Goal: Transaction & Acquisition: Obtain resource

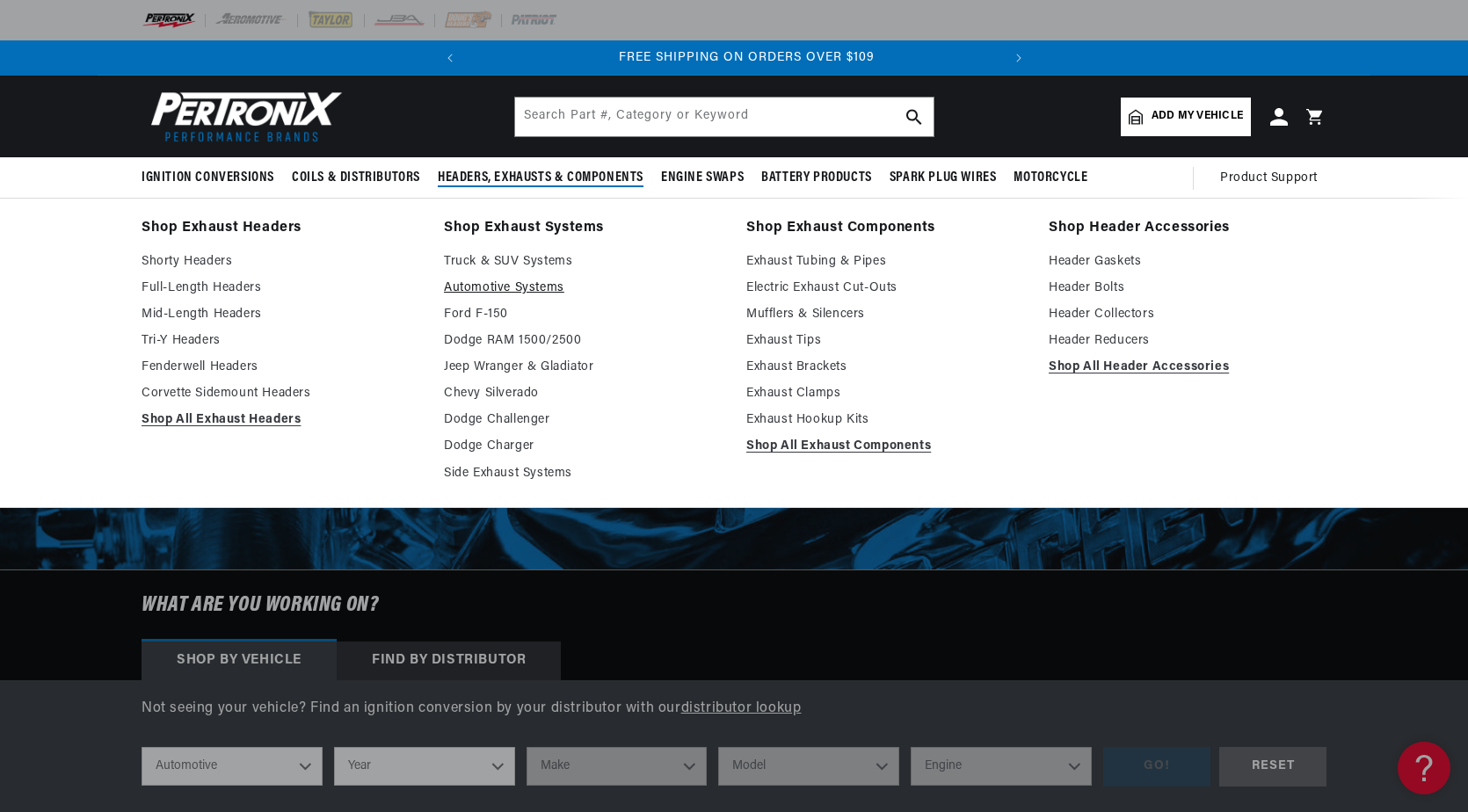
scroll to position [0, 533]
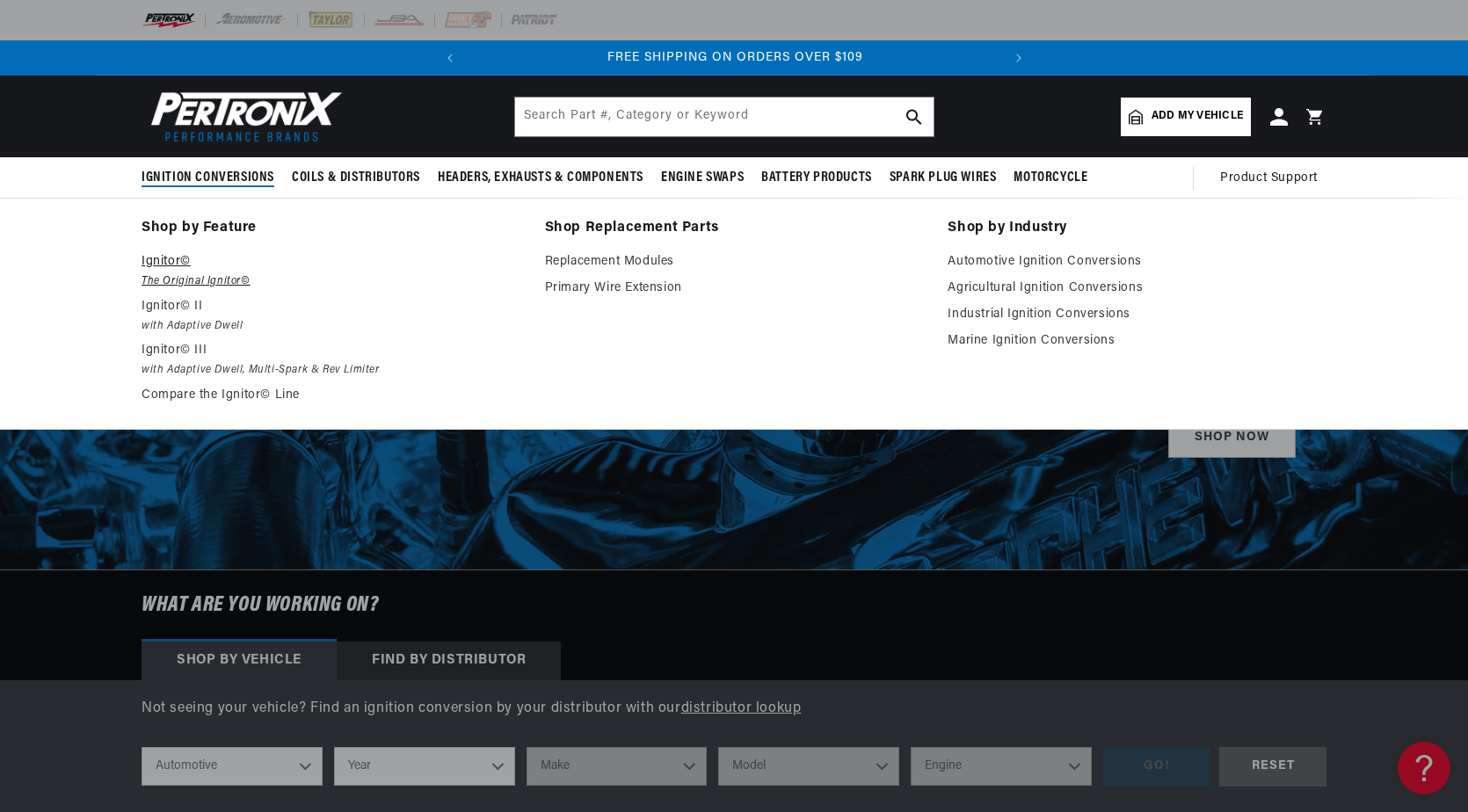
click at [185, 278] on em "The Original Ignitor©" at bounding box center [331, 281] width 379 height 18
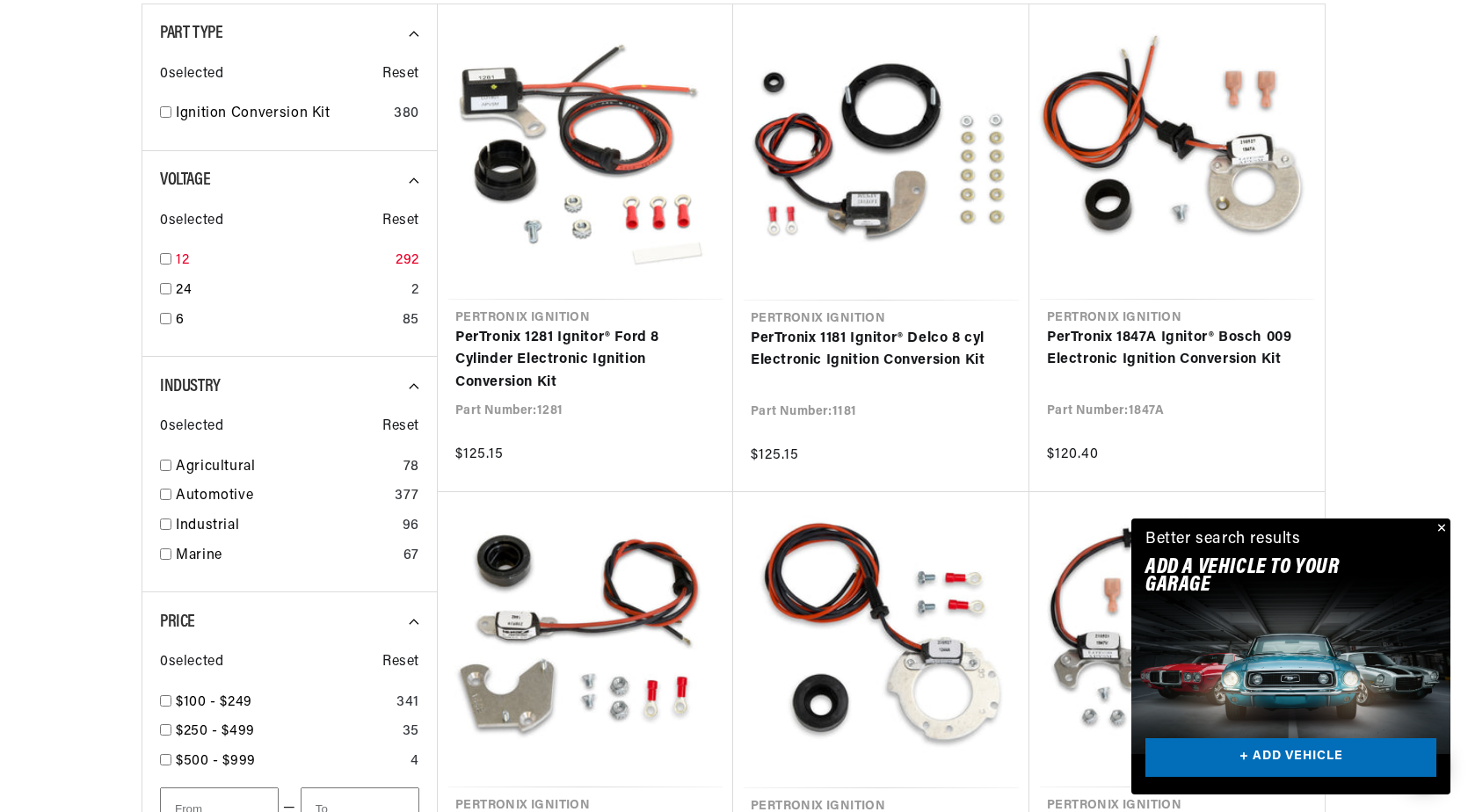
scroll to position [0, 533]
click at [167, 259] on input "checkbox" at bounding box center [165, 259] width 12 height 12
checkbox input "true"
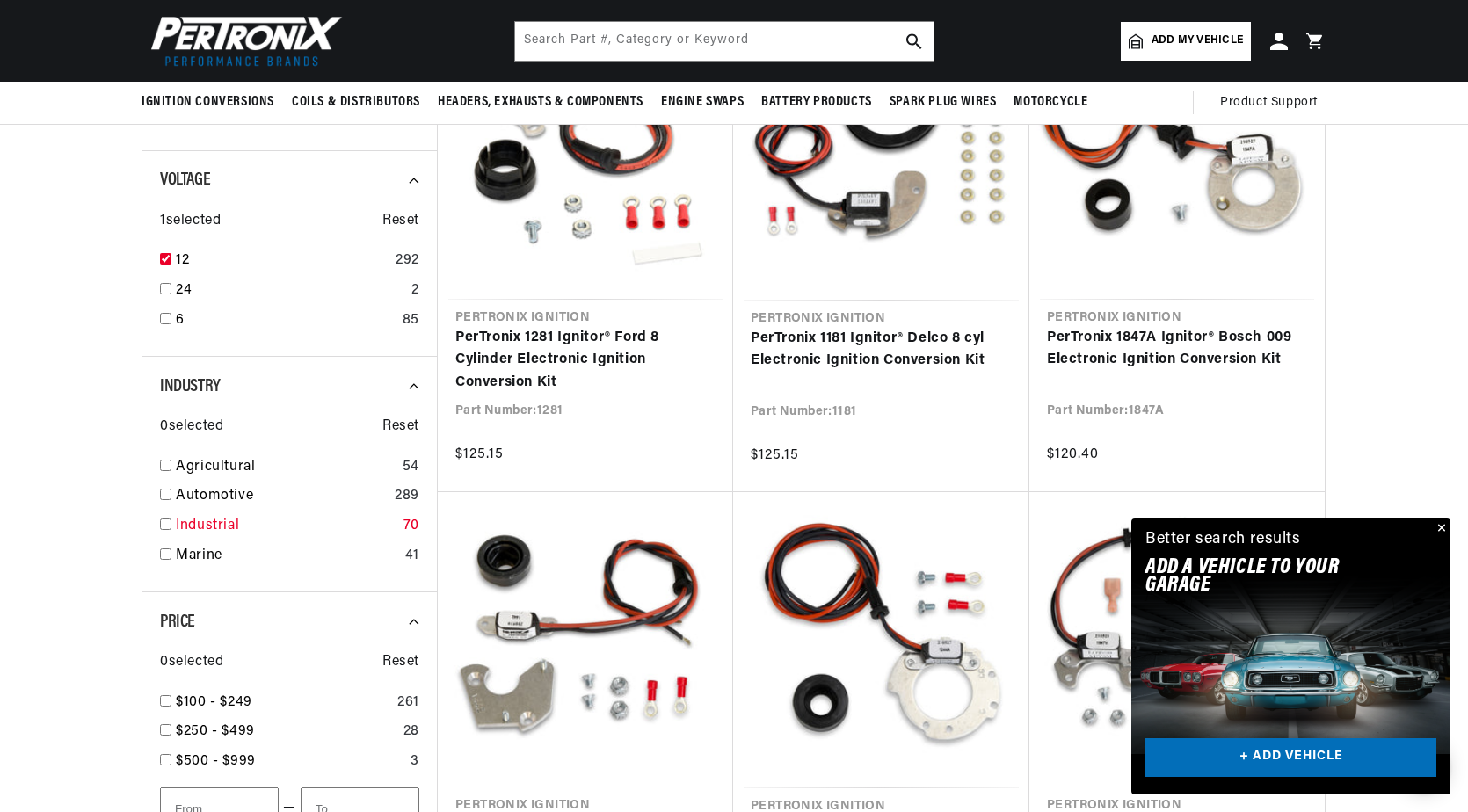
scroll to position [0, 533]
click at [165, 527] on input "checkbox" at bounding box center [165, 524] width 12 height 12
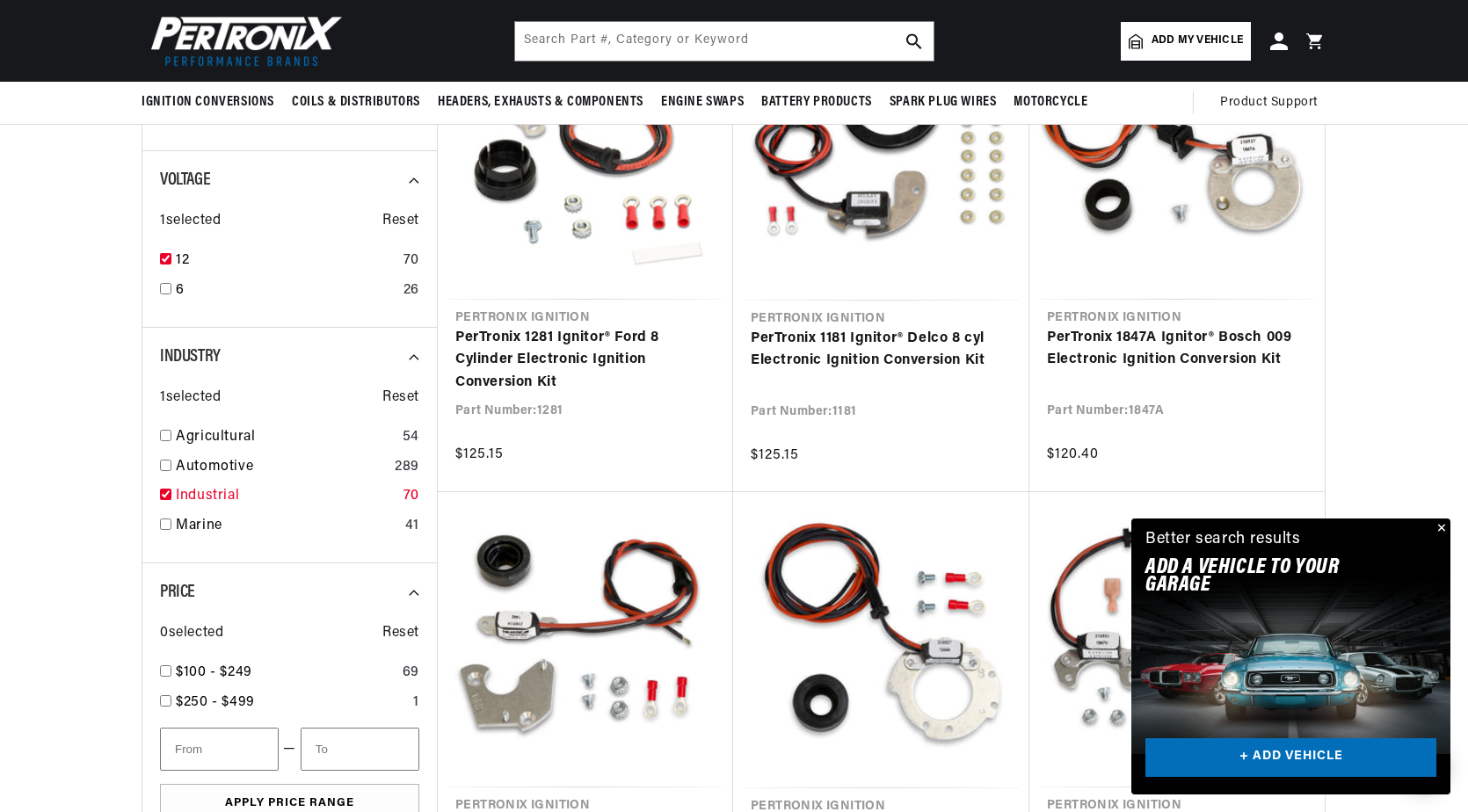
click at [162, 494] on input "checkbox" at bounding box center [165, 494] width 12 height 12
checkbox input "false"
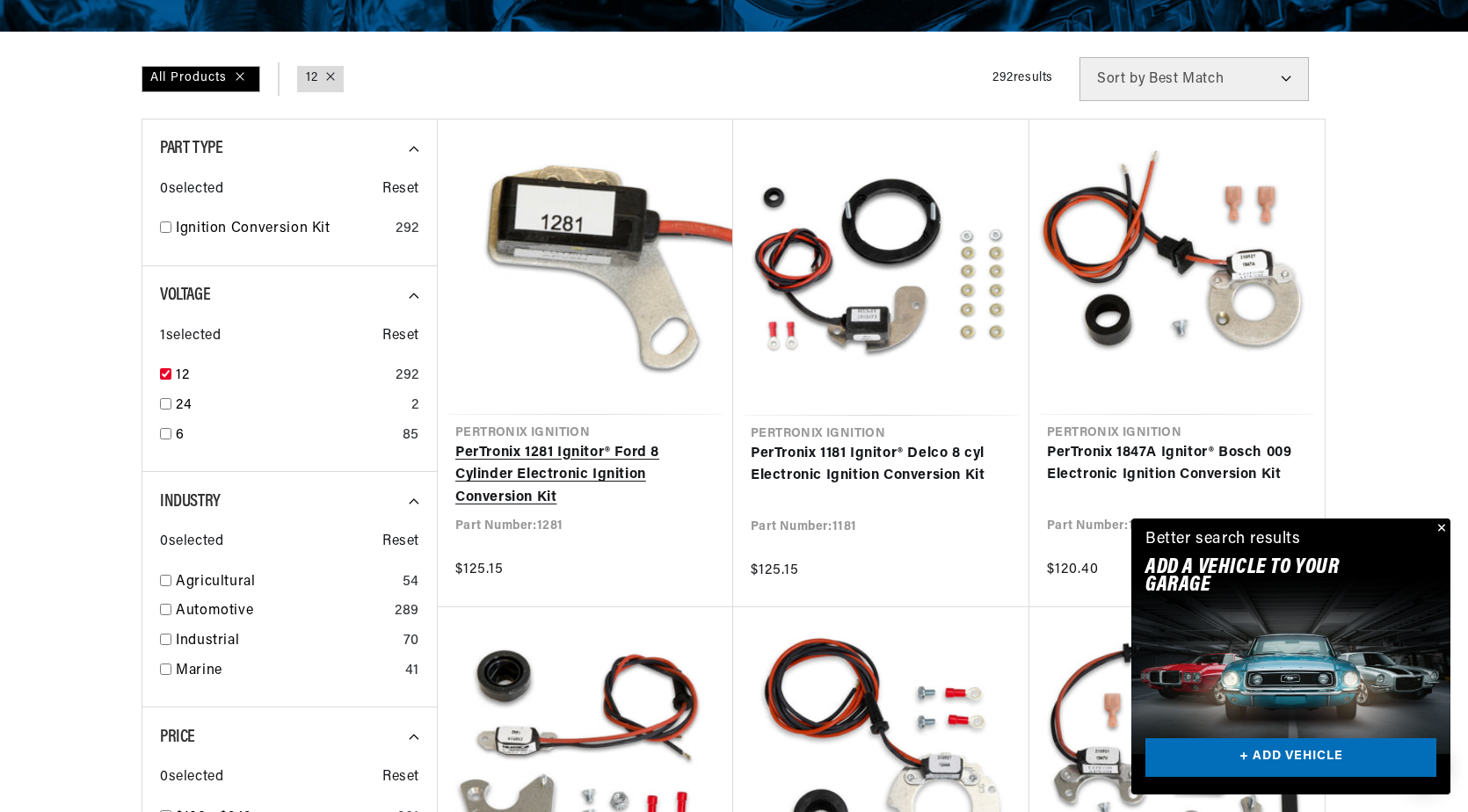
scroll to position [440, 0]
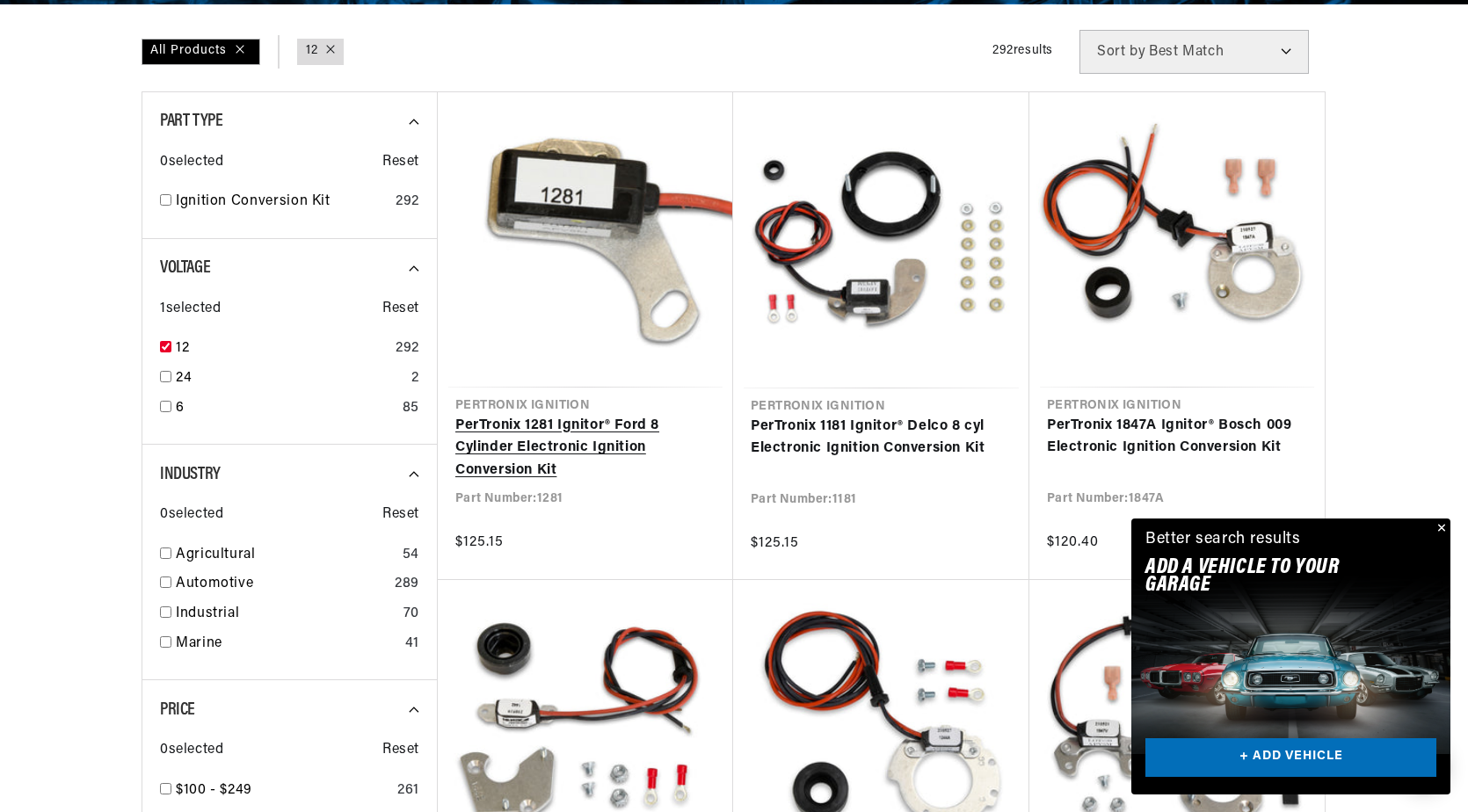
click at [624, 415] on link "PerTronix 1281 Ignitor® Ford 8 Cylinder Electronic Ignition Conversion Kit" at bounding box center [585, 448] width 261 height 68
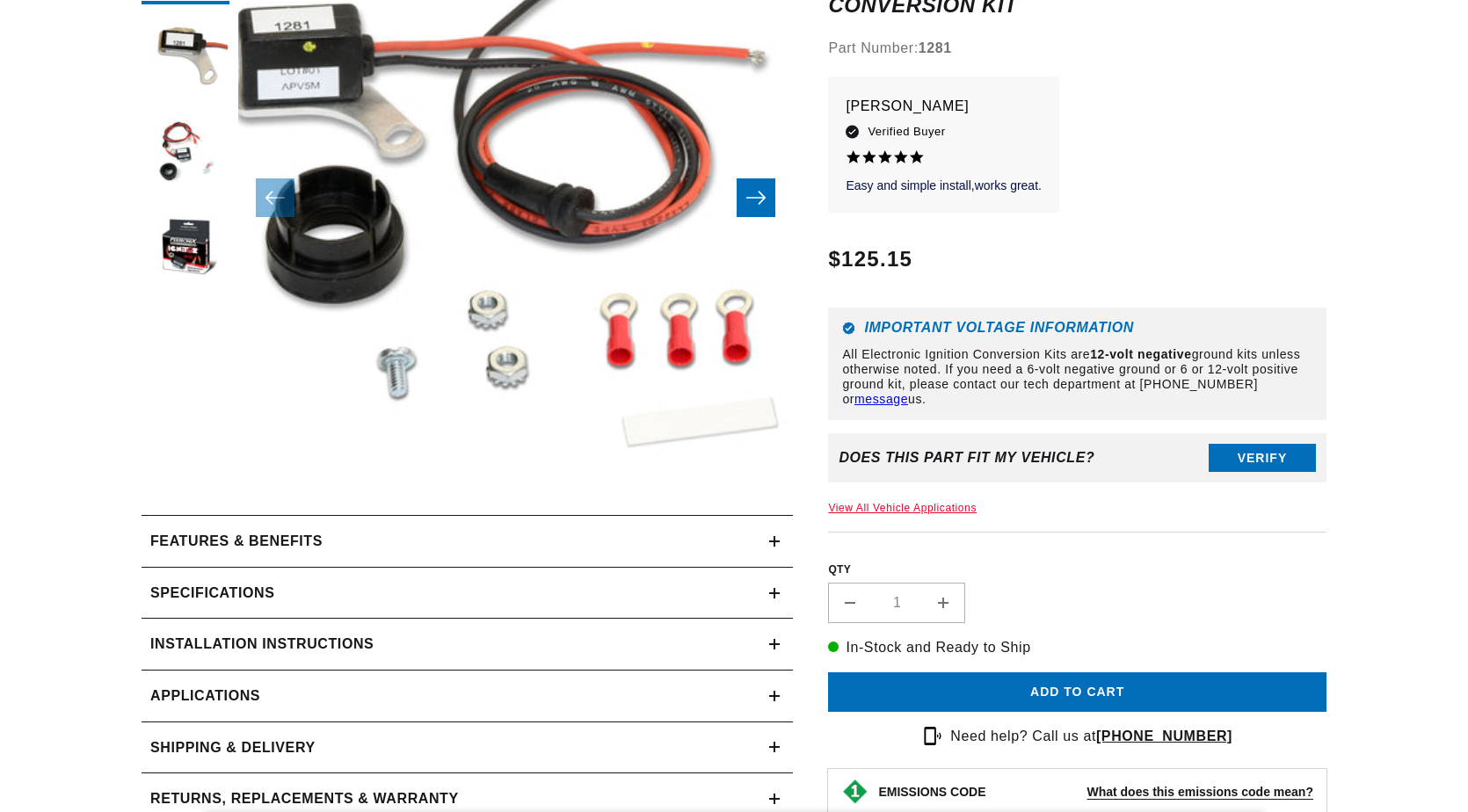
scroll to position [527, 0]
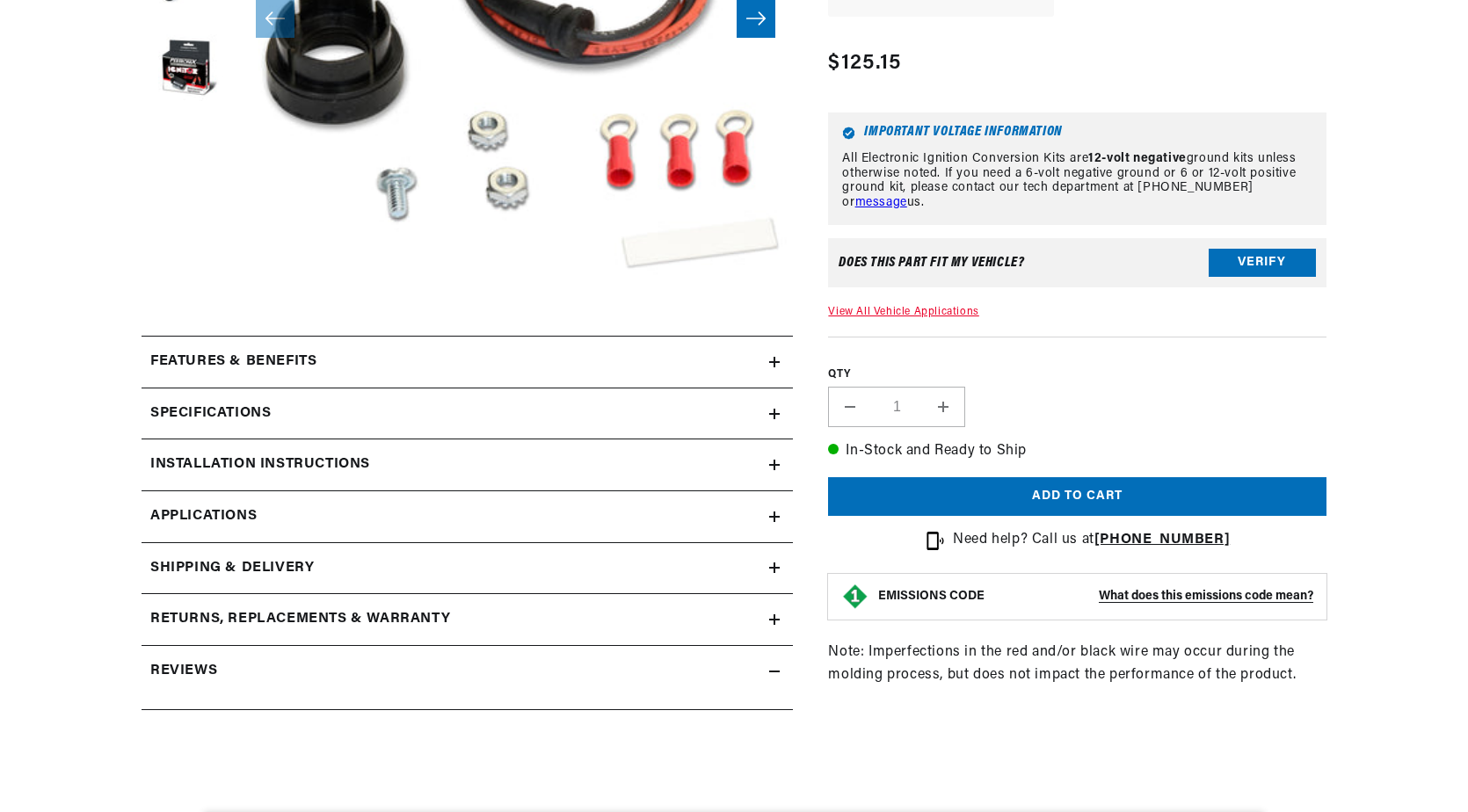
click at [908, 98] on div "Regular price $125.15 Sale price $125.15 Regular price Save % Unit price / per" at bounding box center [1078, 73] width 499 height 51
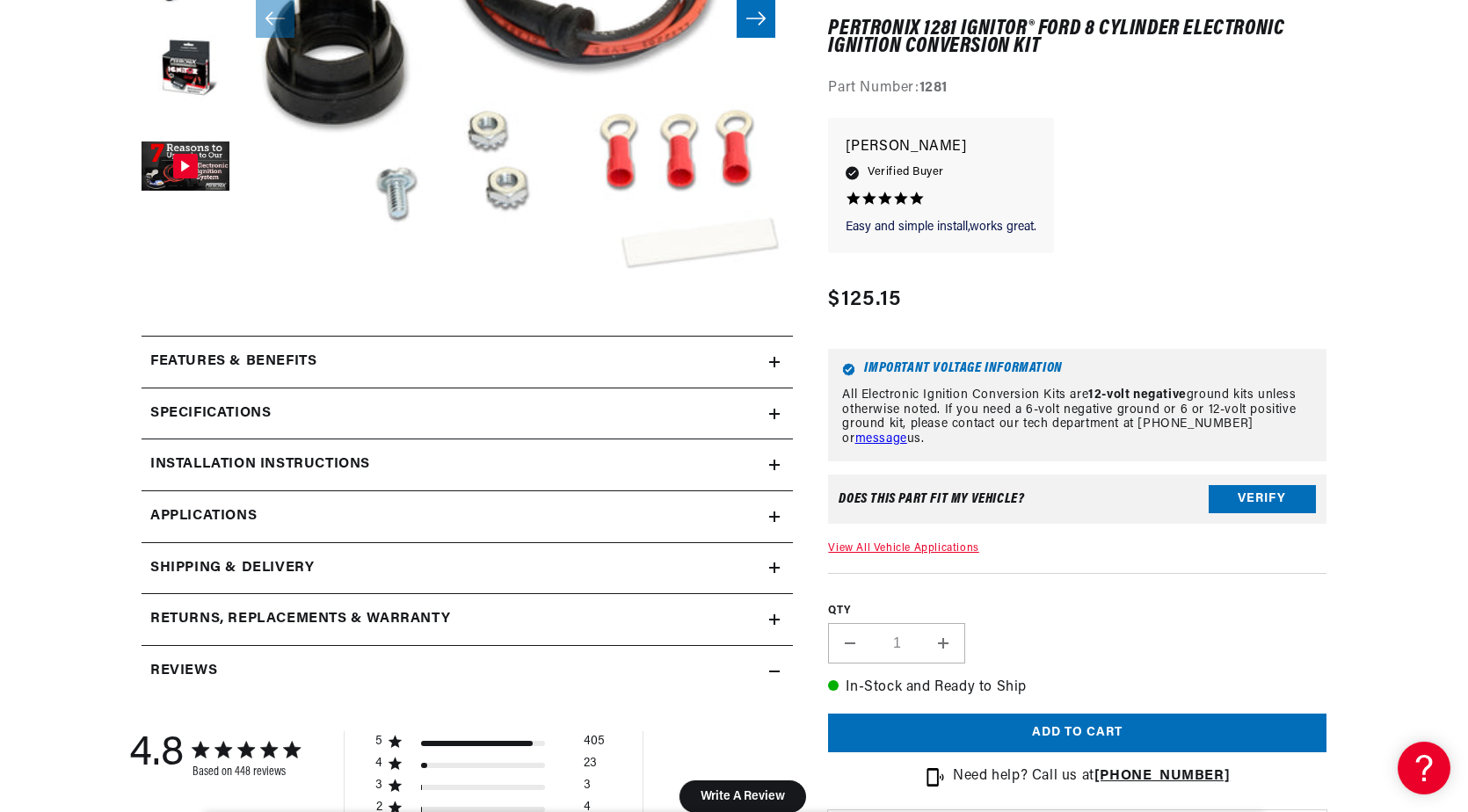
scroll to position [0, 0]
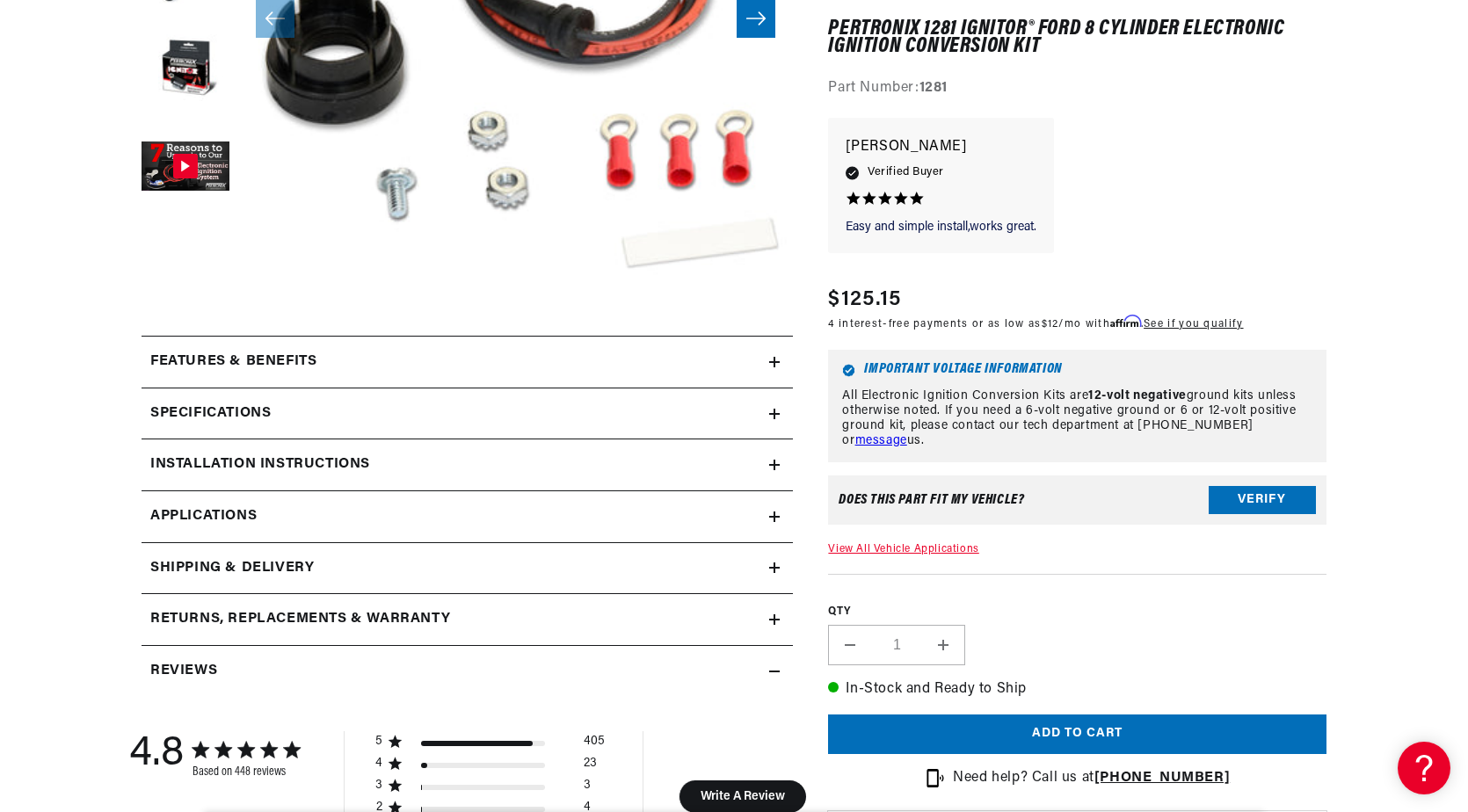
click at [892, 546] on link "View All Vehicle Applications" at bounding box center [904, 551] width 151 height 11
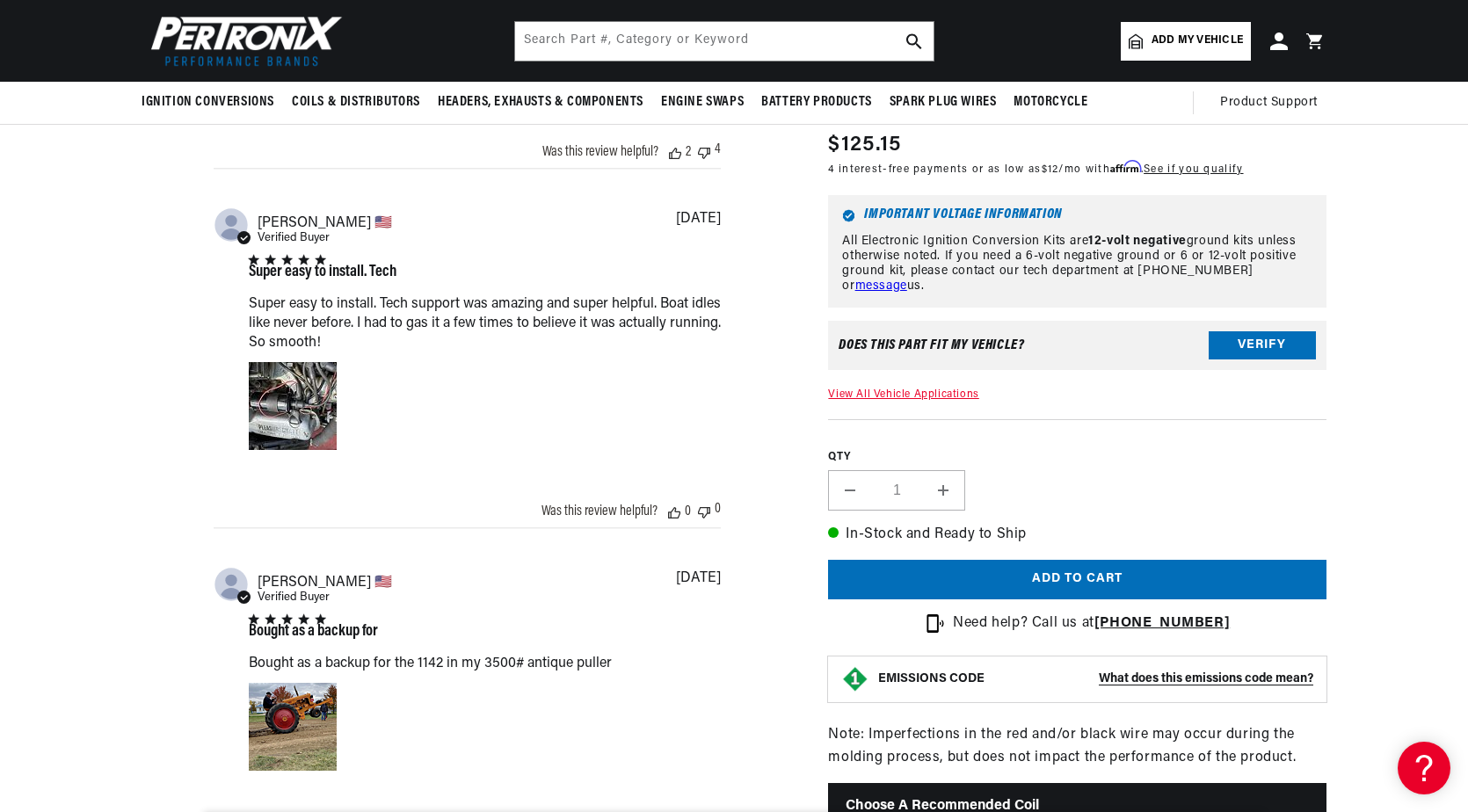
scroll to position [1658, 0]
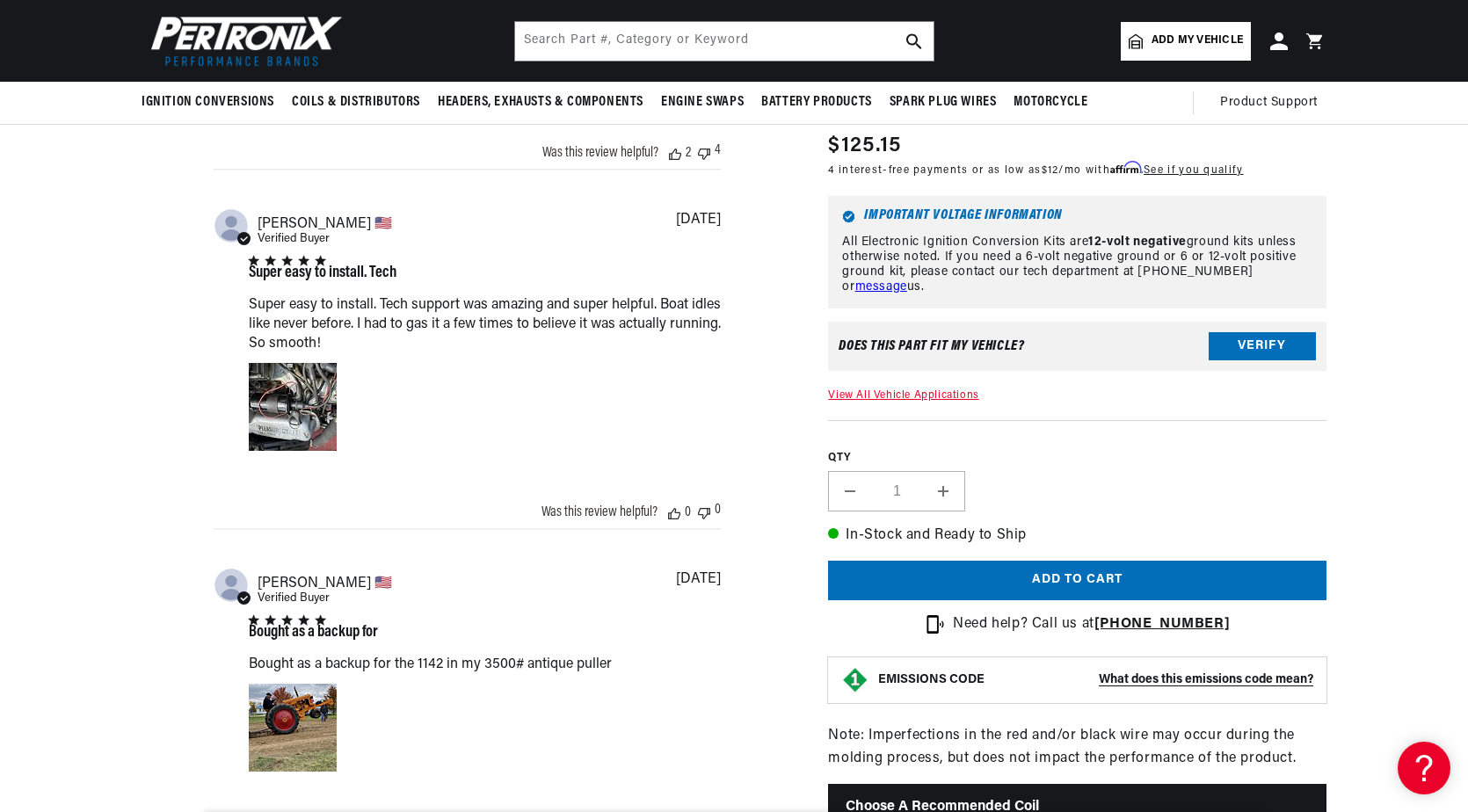
click at [896, 390] on link "View All Vehicle Applications" at bounding box center [904, 396] width 151 height 11
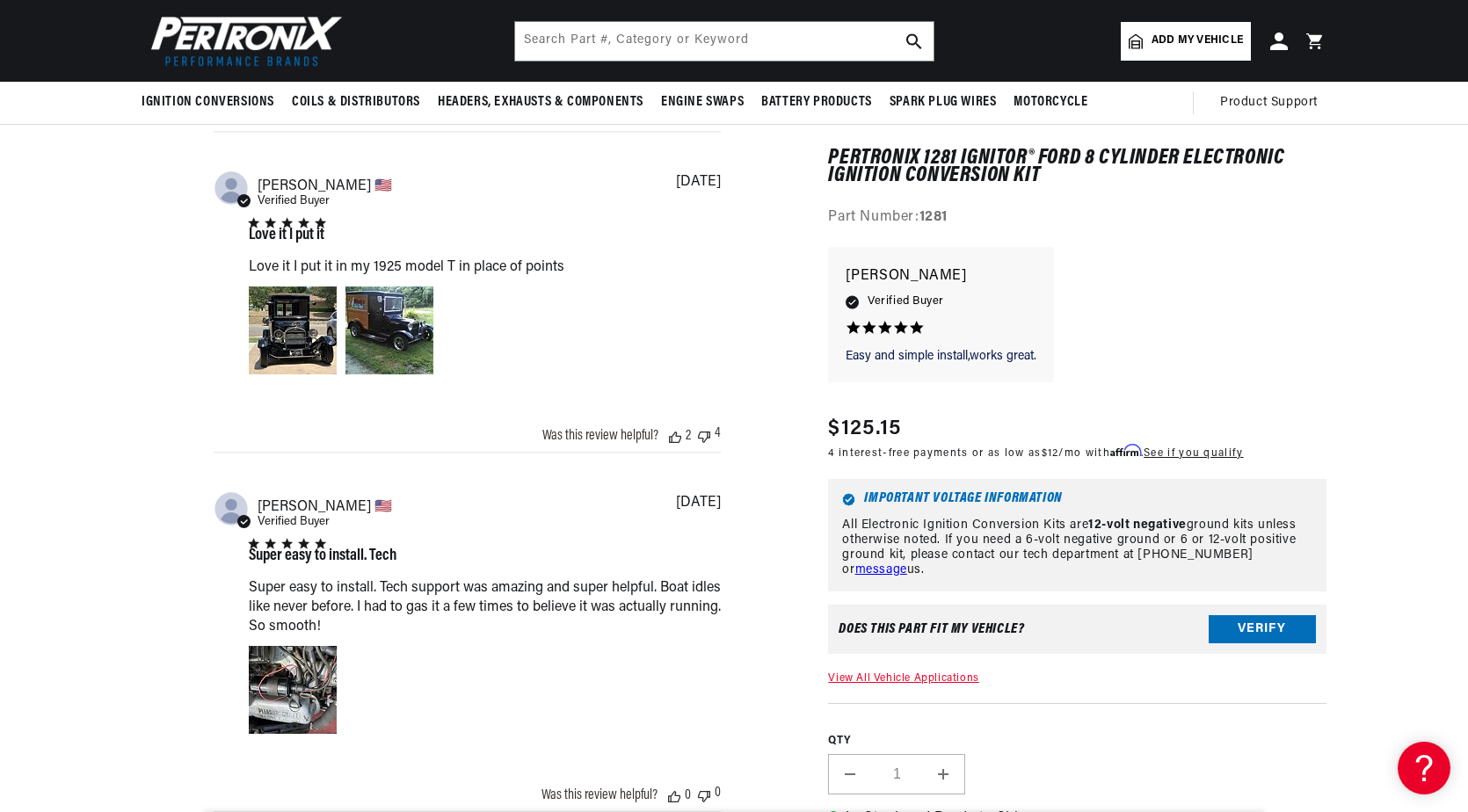
scroll to position [1054, 0]
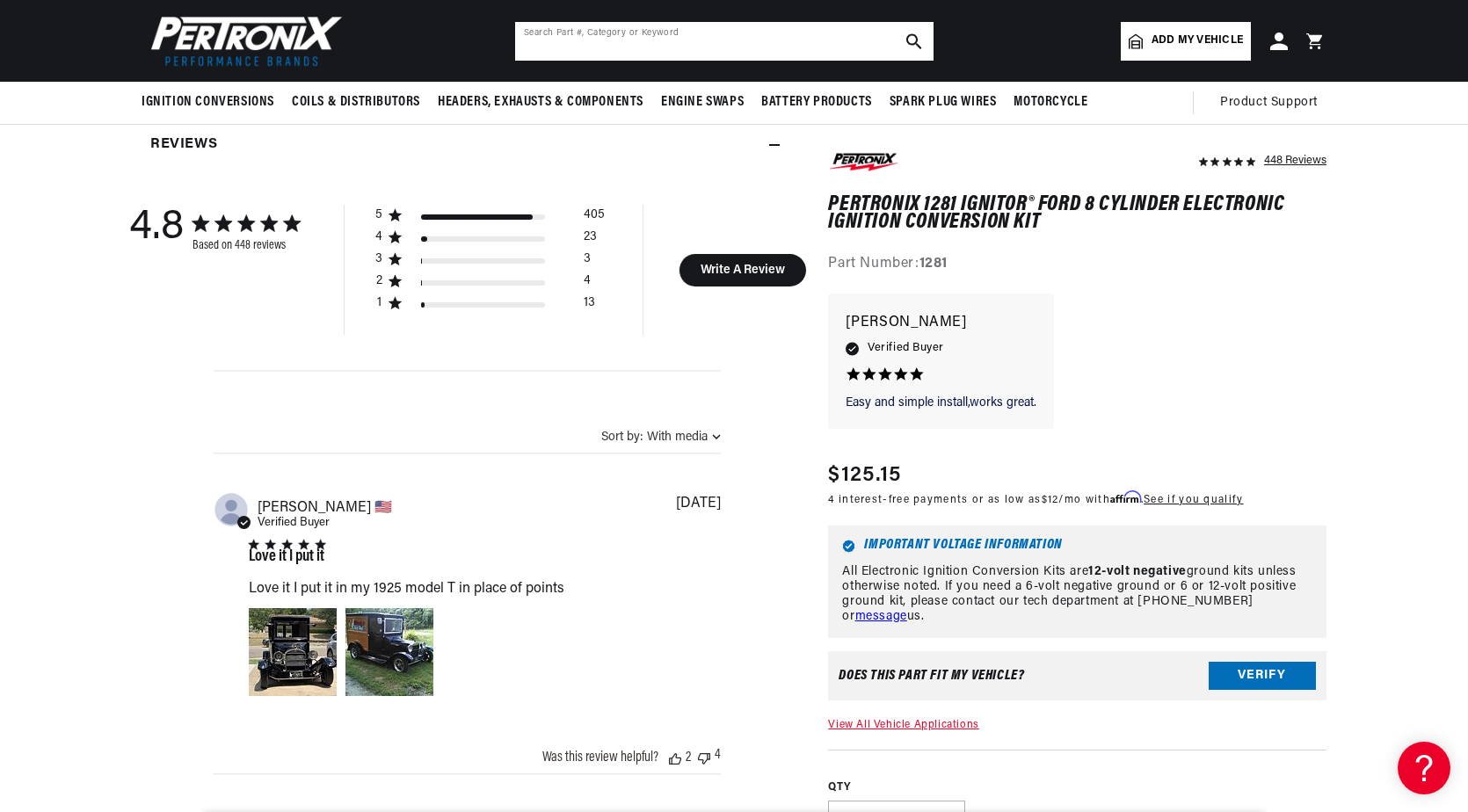
click at [573, 49] on input "text" at bounding box center [724, 41] width 418 height 39
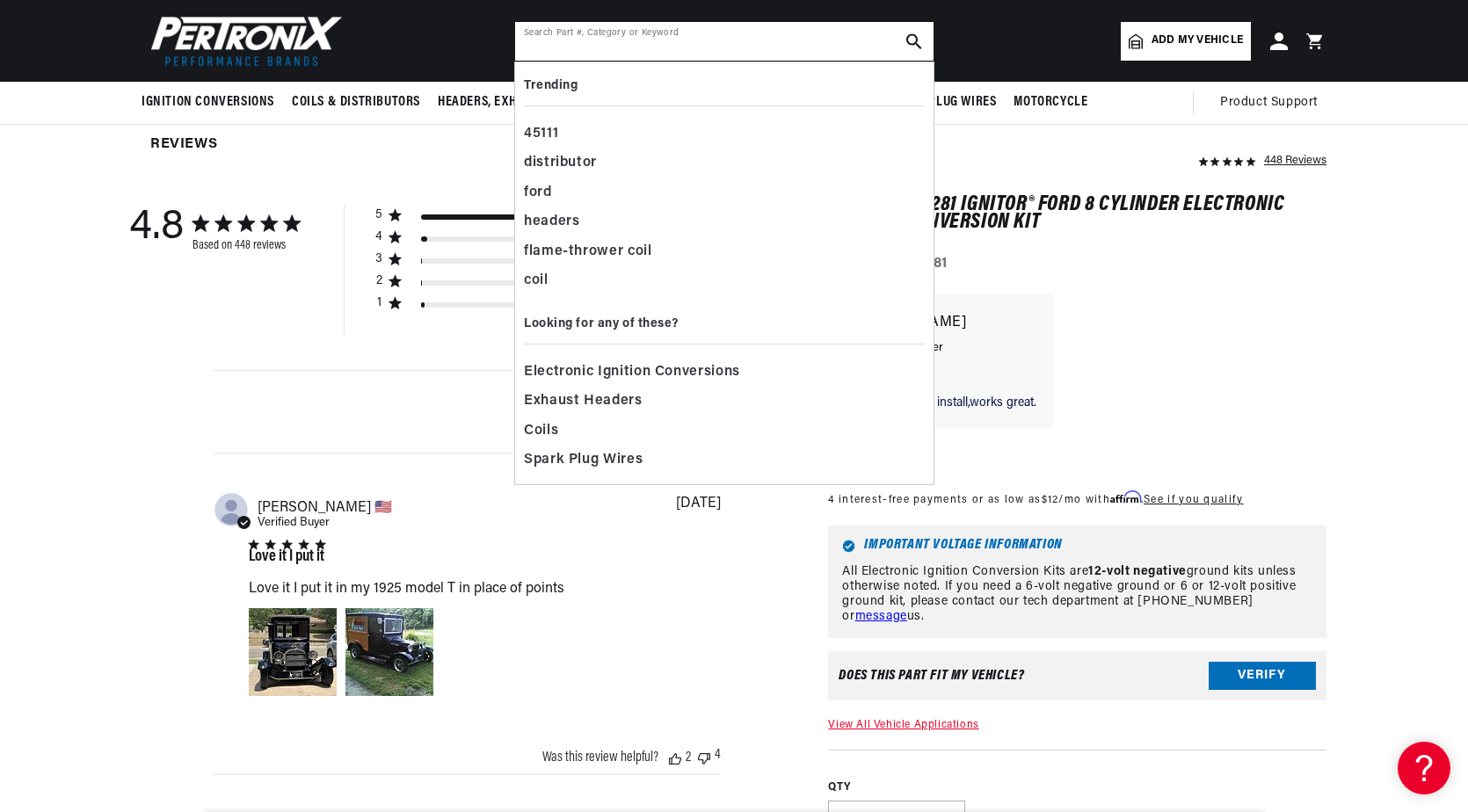
scroll to position [0, 533]
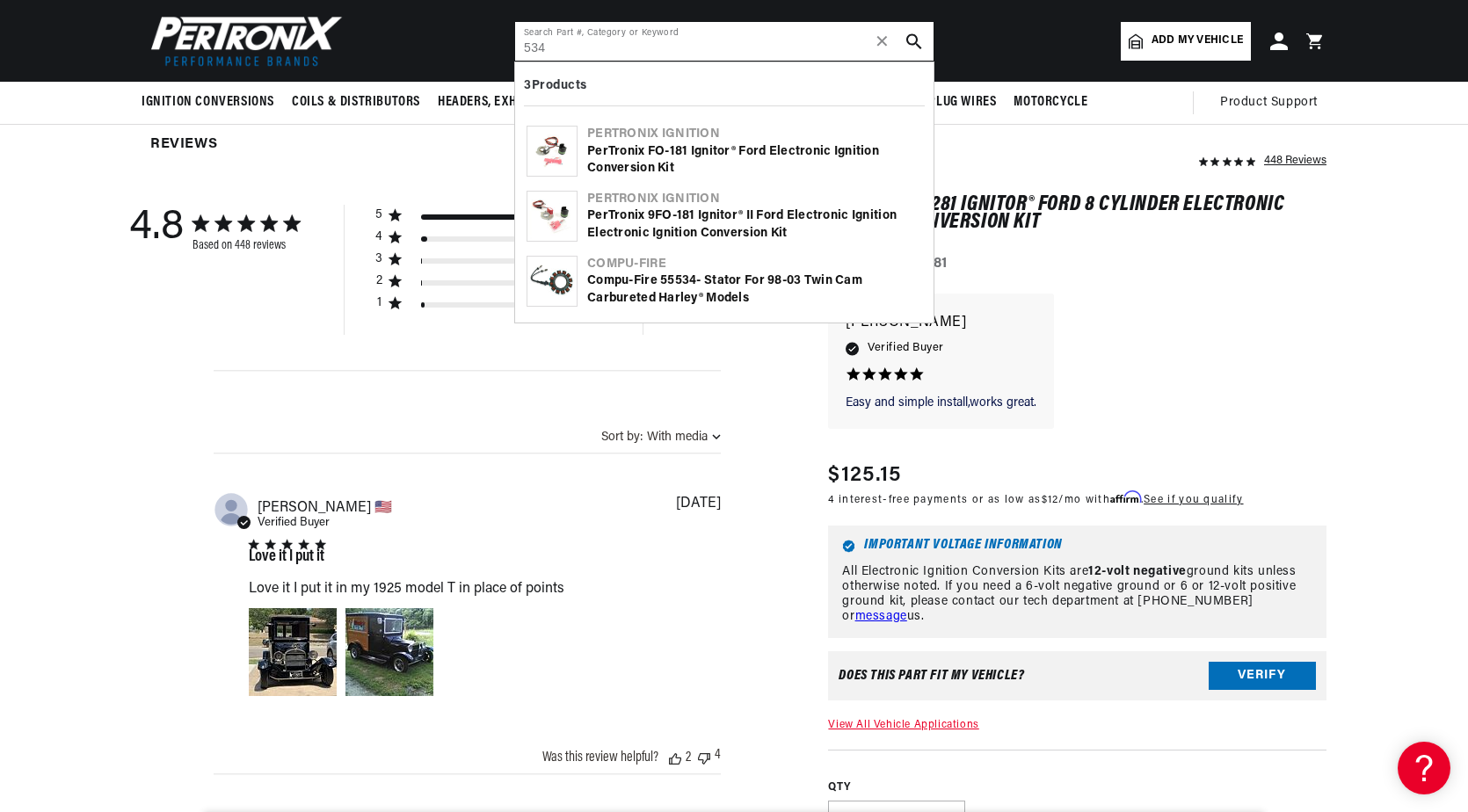
type input "534"
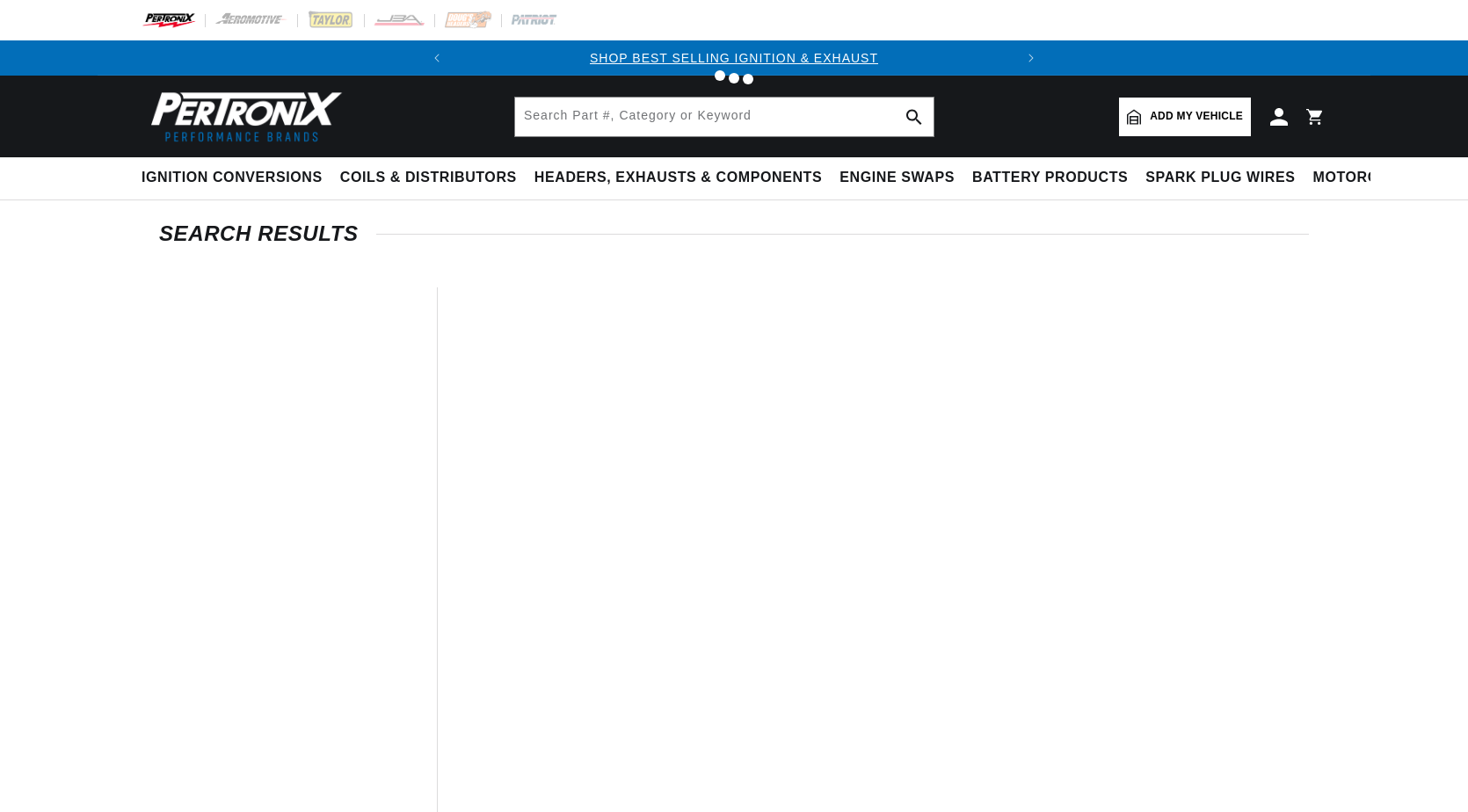
type input "534"
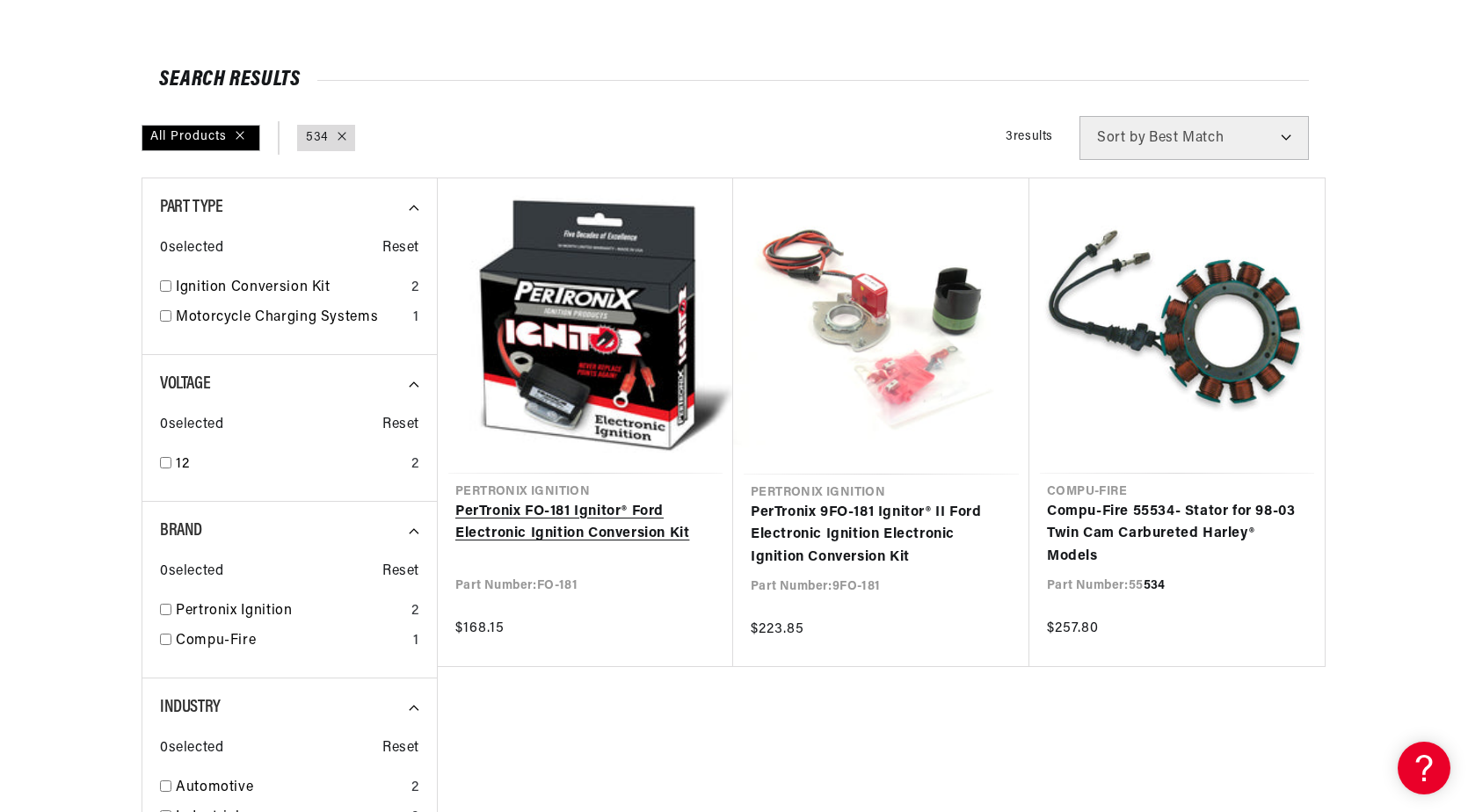
scroll to position [264, 0]
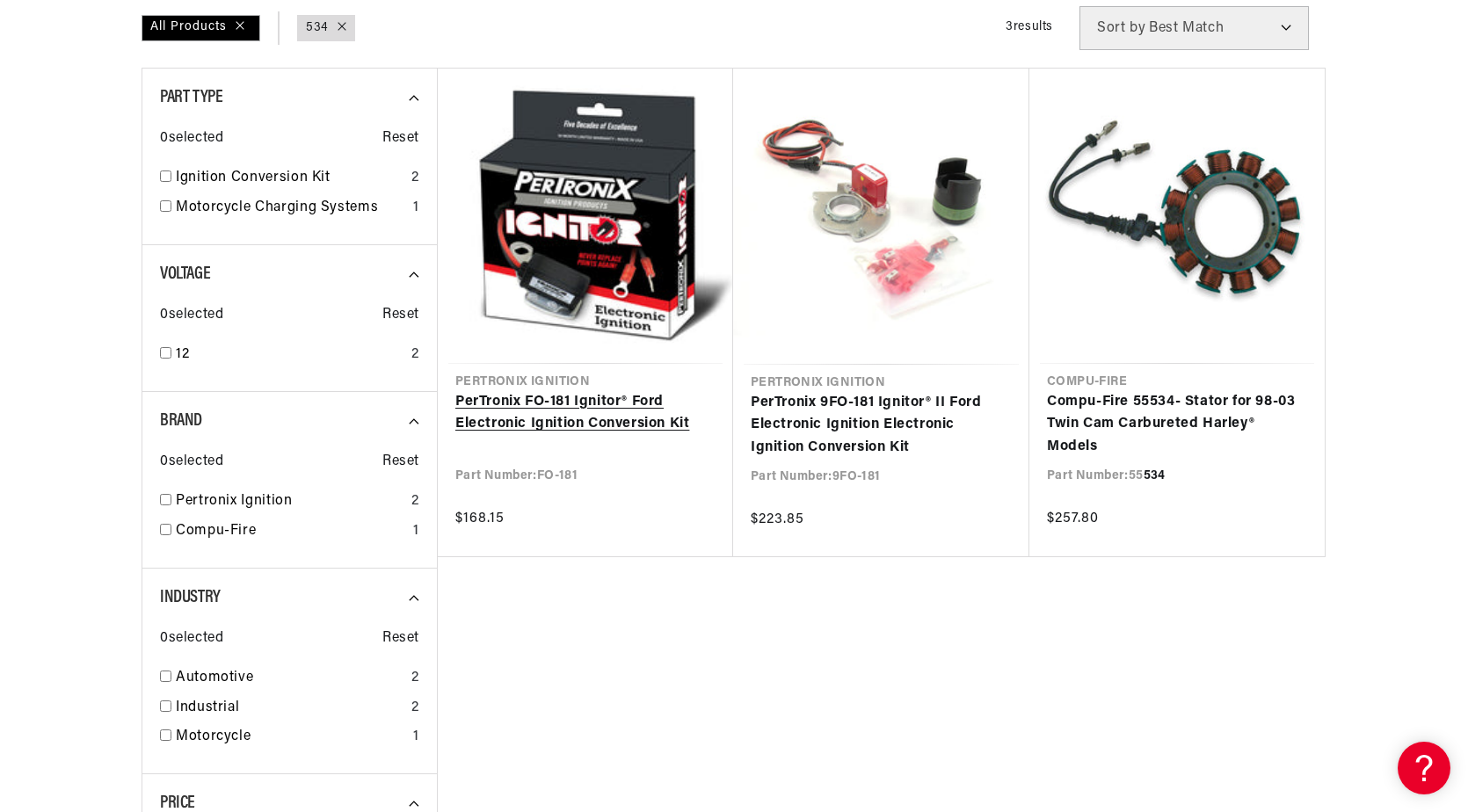
click at [569, 405] on link "PerTronix FO-181 Ignitor® Ford Electronic Ignition Conversion Kit" at bounding box center [585, 414] width 261 height 45
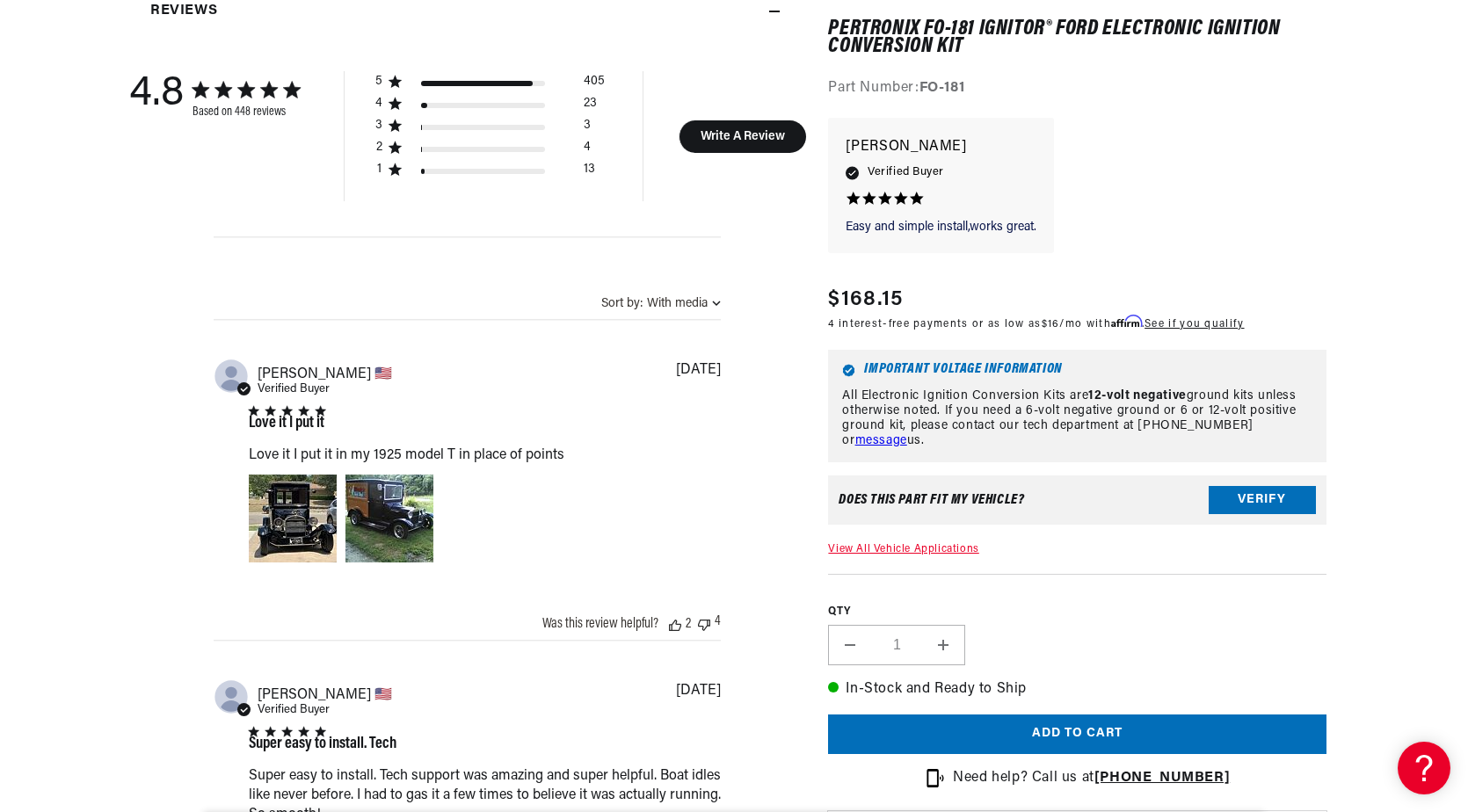
scroll to position [1318, 0]
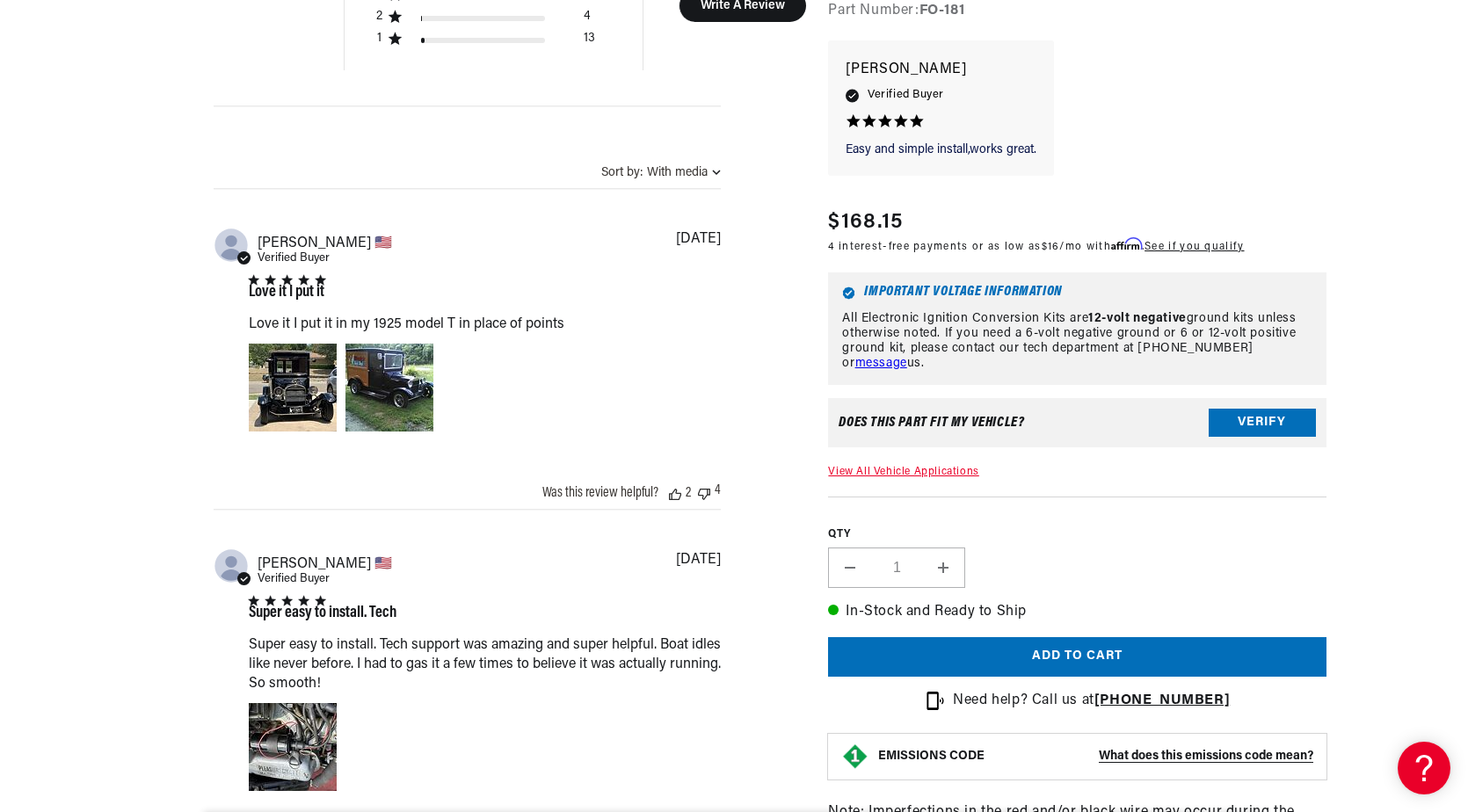
click at [927, 467] on link "View All Vehicle Applications" at bounding box center [904, 472] width 151 height 11
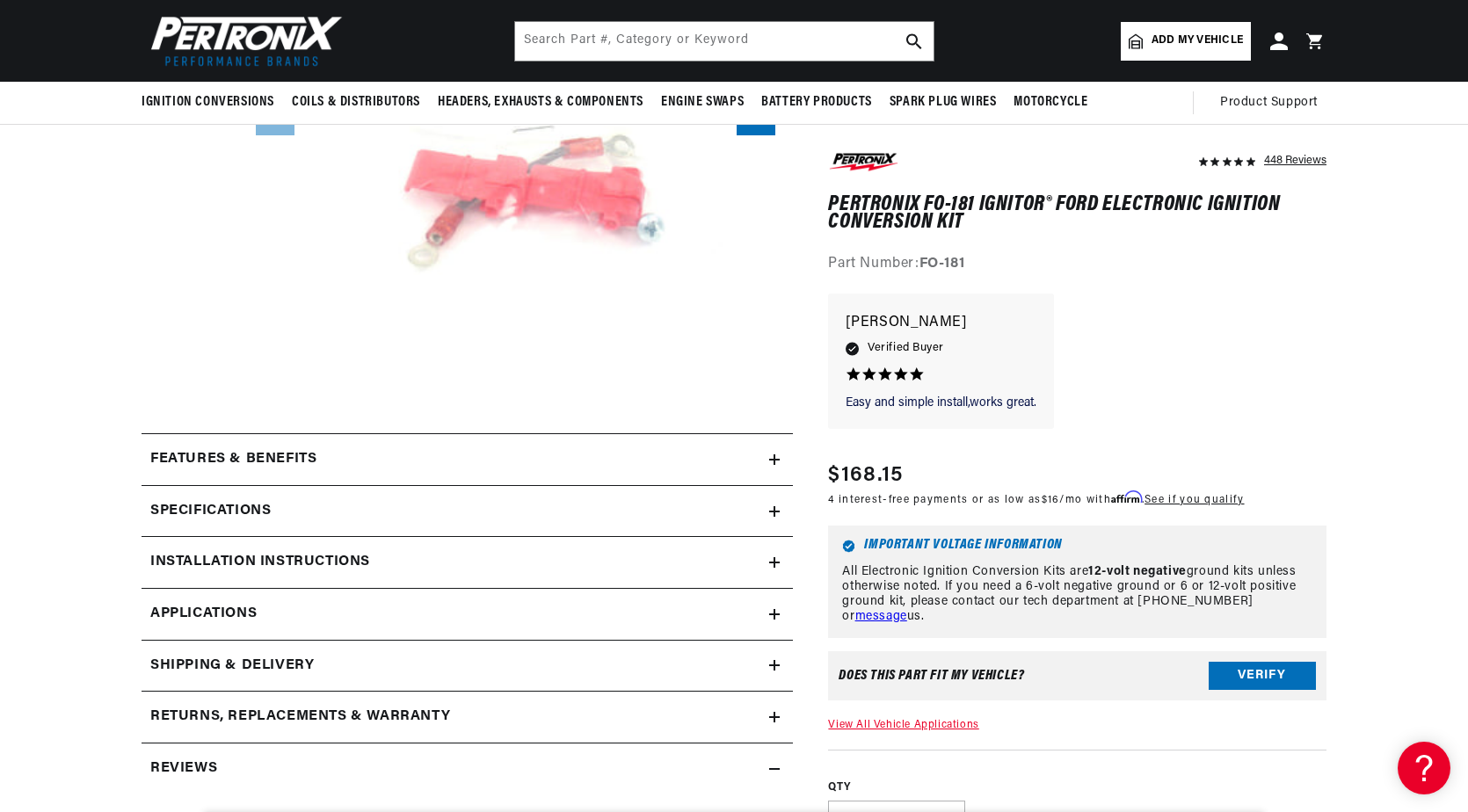
scroll to position [428, 0]
click at [777, 616] on icon at bounding box center [775, 616] width 11 height 0
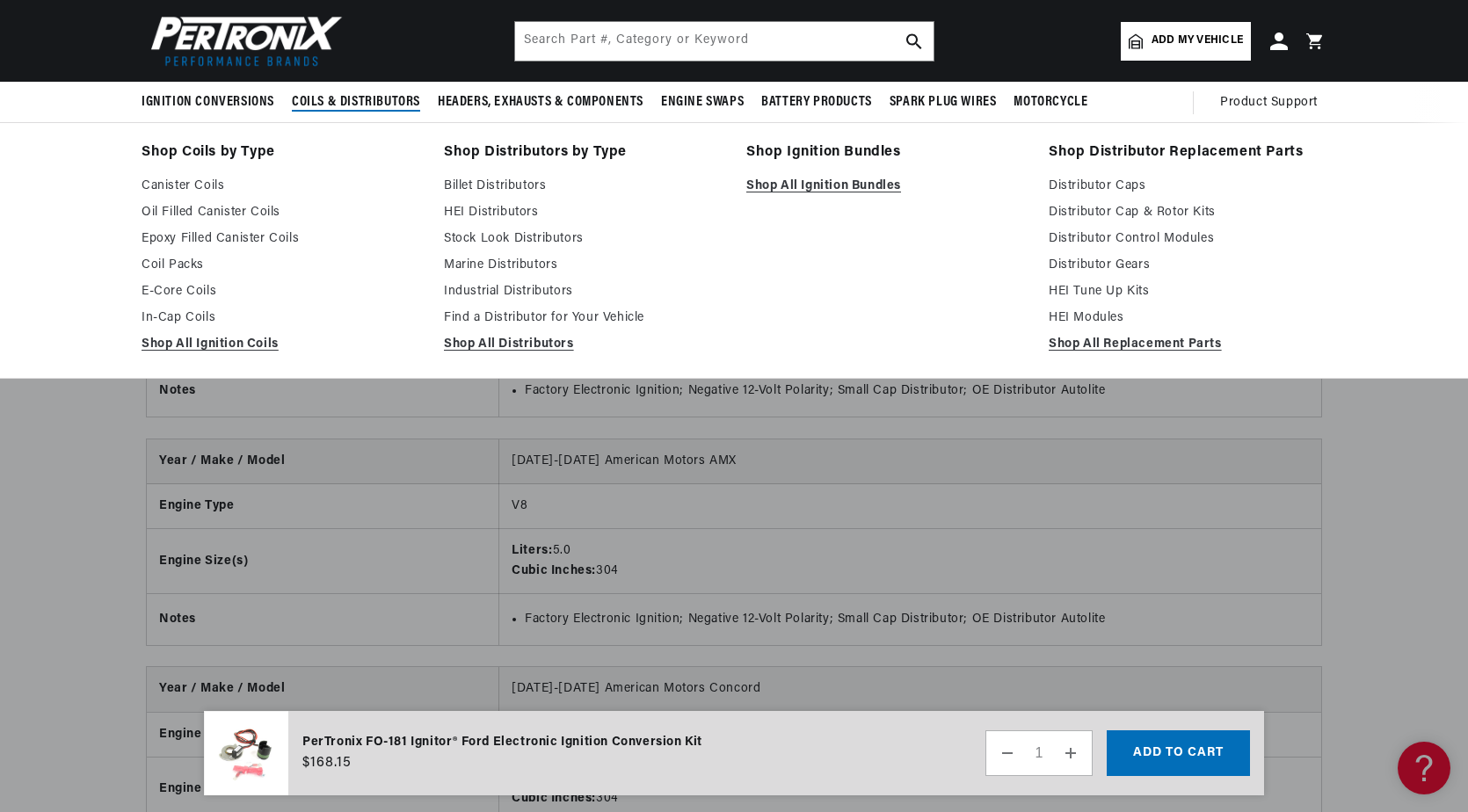
scroll to position [0, 0]
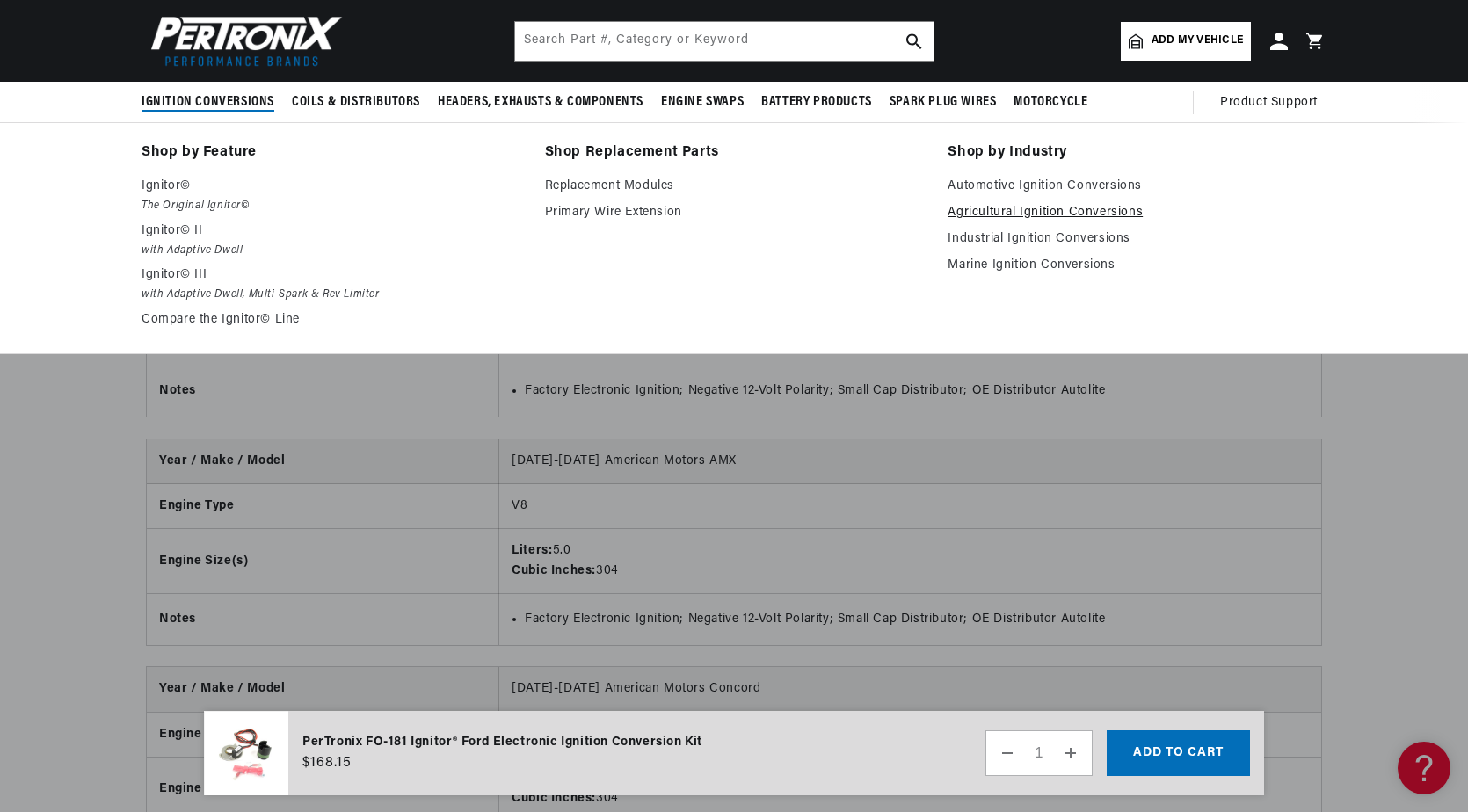
click at [1028, 202] on link "Agricultural Ignition Conversions" at bounding box center [1137, 212] width 379 height 21
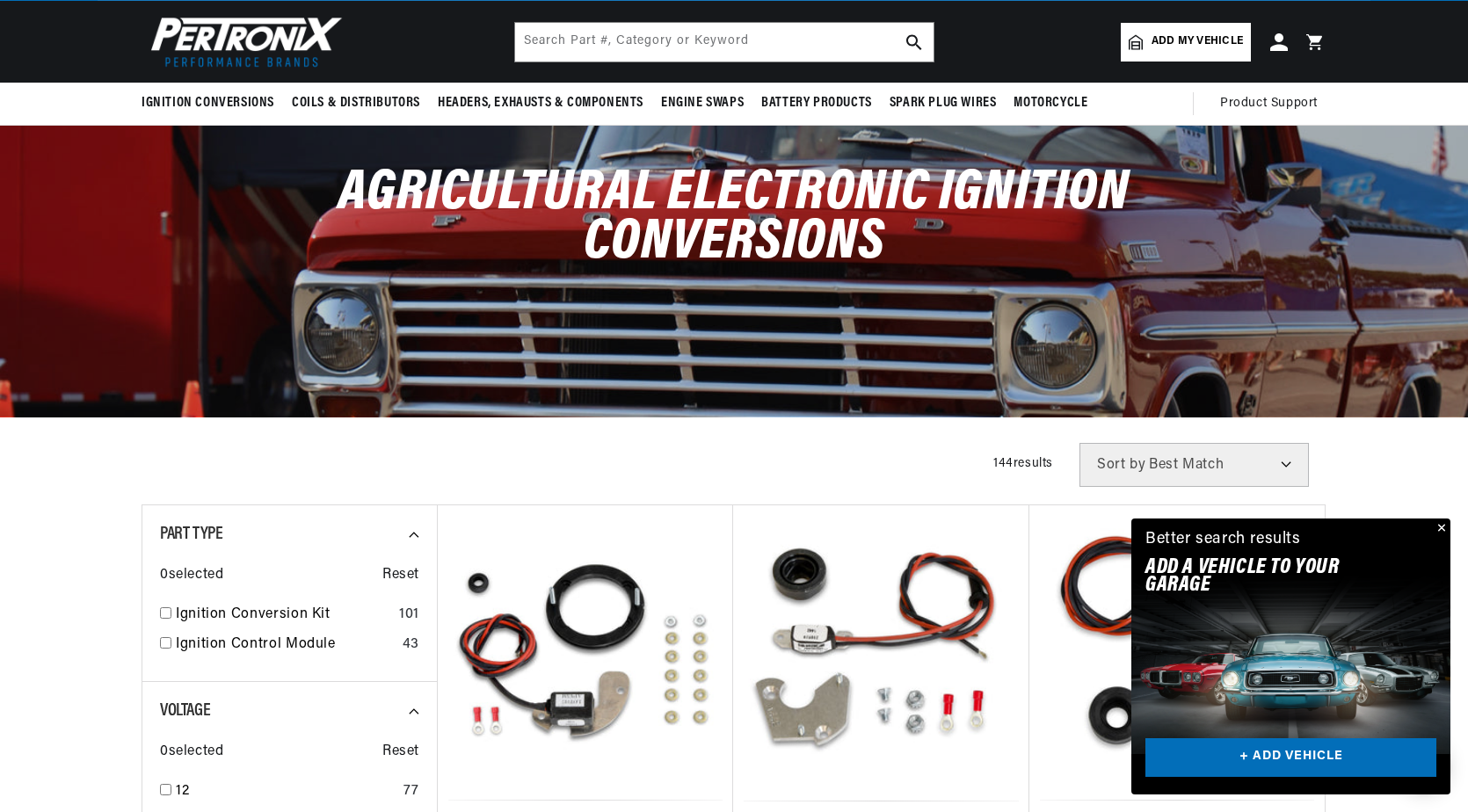
scroll to position [176, 0]
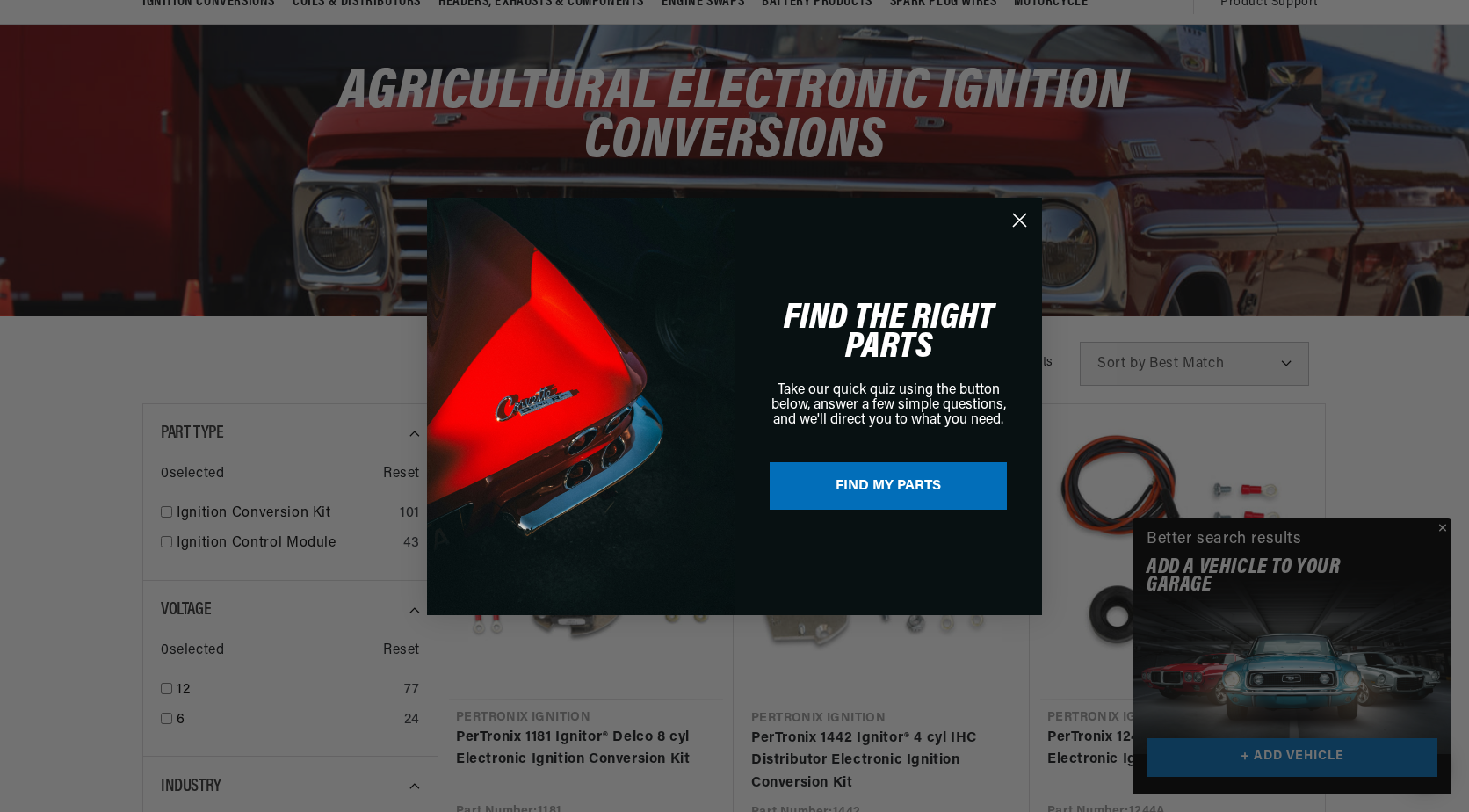
click at [1444, 526] on div "Close dialog FIND THE RIGHT PARTS Take our quick quiz using the button below, a…" at bounding box center [734, 406] width 1469 height 812
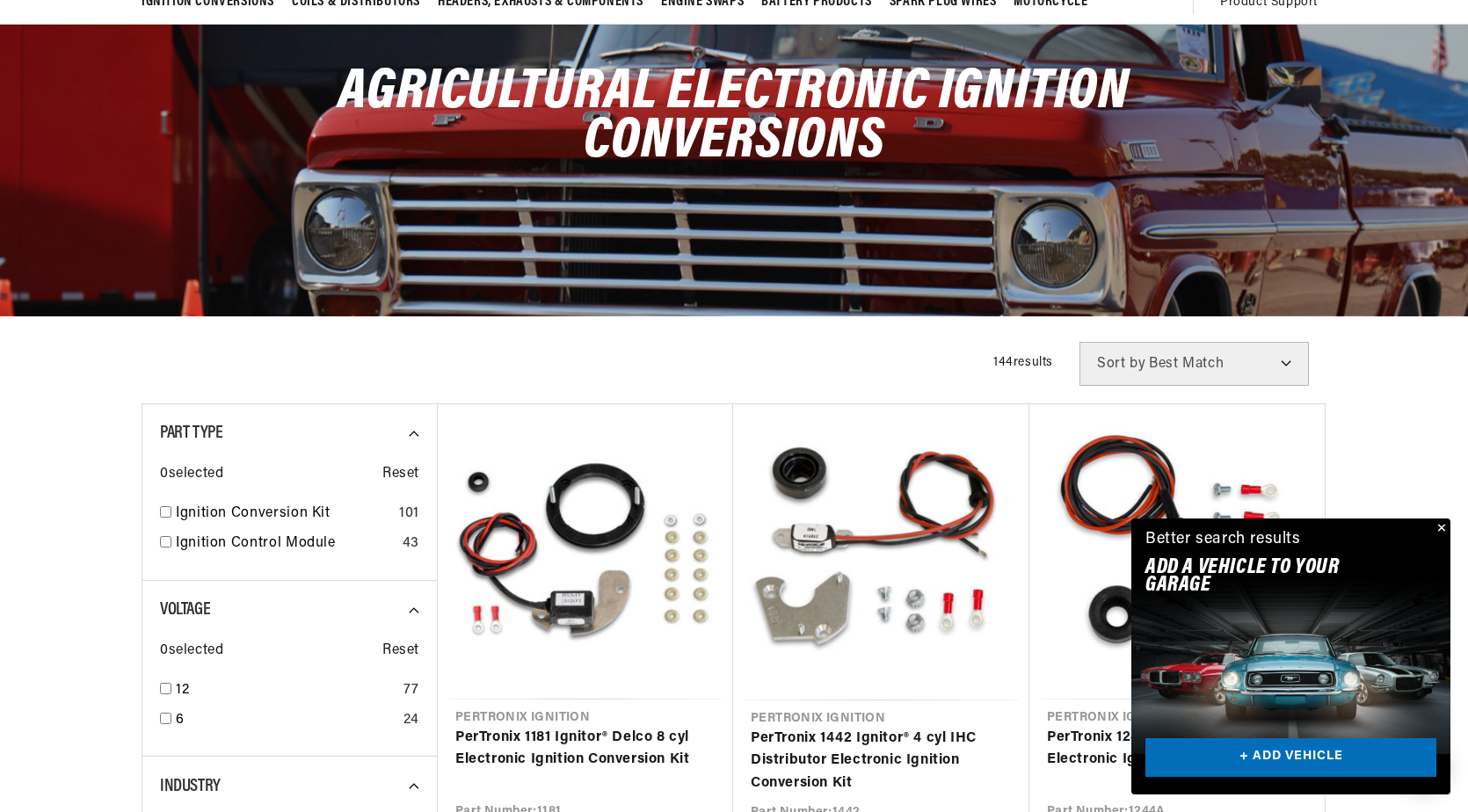
click at [1441, 525] on button "Close" at bounding box center [1439, 528] width 21 height 21
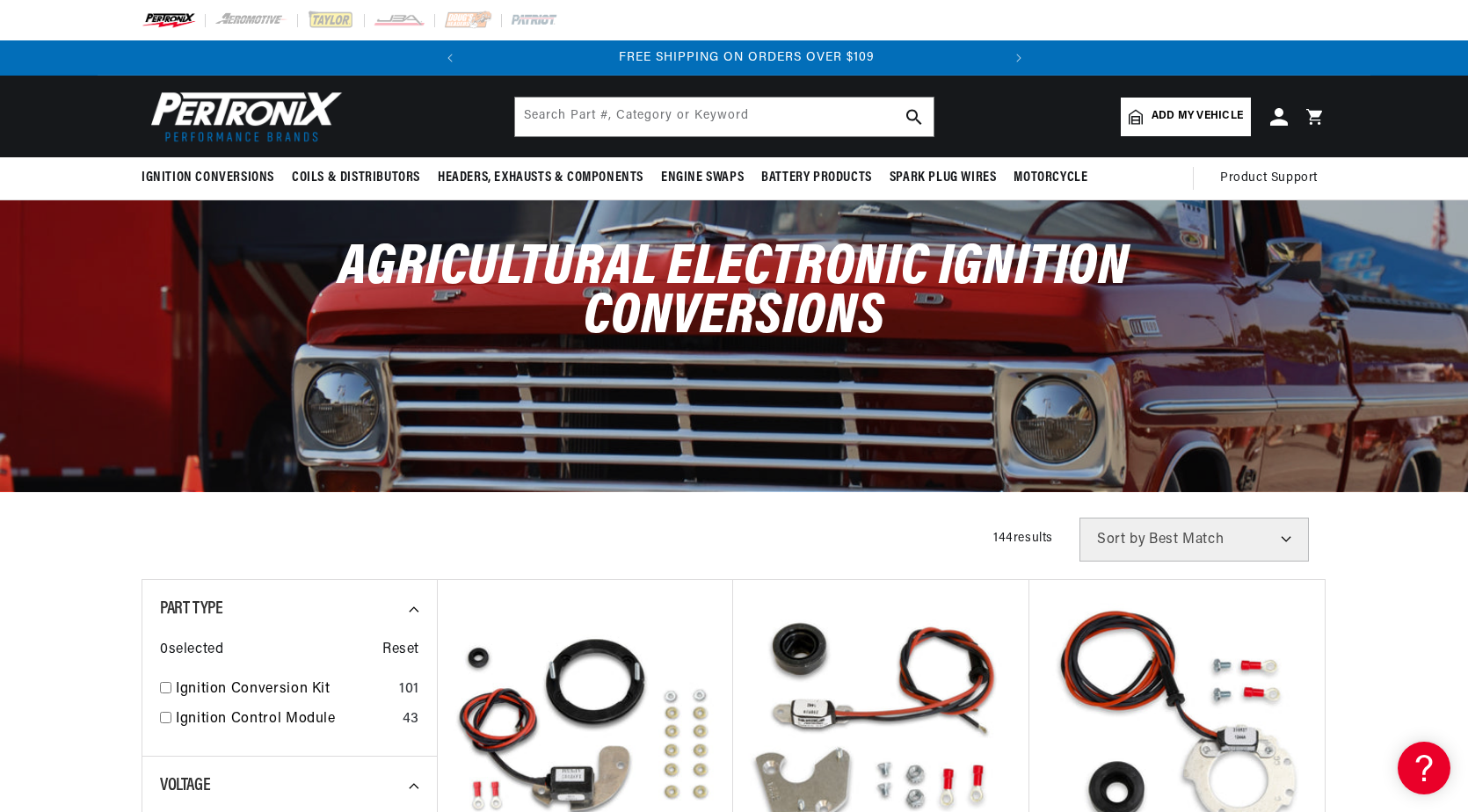
scroll to position [0, 533]
click at [1164, 116] on span "Add my vehicle" at bounding box center [1197, 116] width 91 height 17
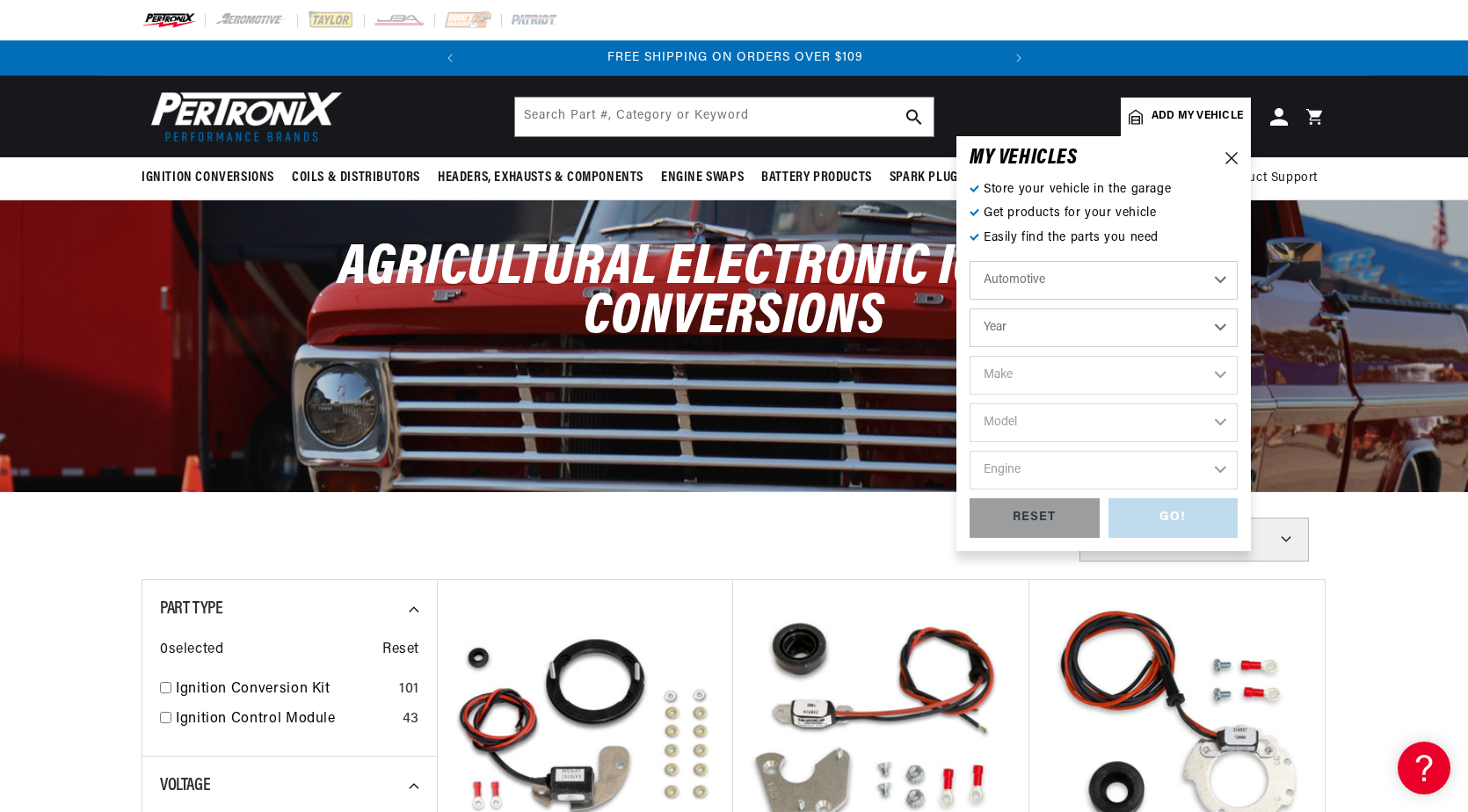
click at [1165, 285] on select "Automotive Agricultural Industrial Marine Motorcycle" at bounding box center [1104, 280] width 268 height 39
click at [970, 261] on select "Automotive Agricultural Industrial Marine Motorcycle" at bounding box center [1104, 280] width 268 height 39
click at [1226, 329] on select "Year [DATE] 1965 1964 1960 1959 1958 1957 1939 1938 1937" at bounding box center [1104, 327] width 268 height 39
click at [1216, 280] on select "Automotive Agricultural Industrial Marine Motorcycle" at bounding box center [1104, 280] width 268 height 39
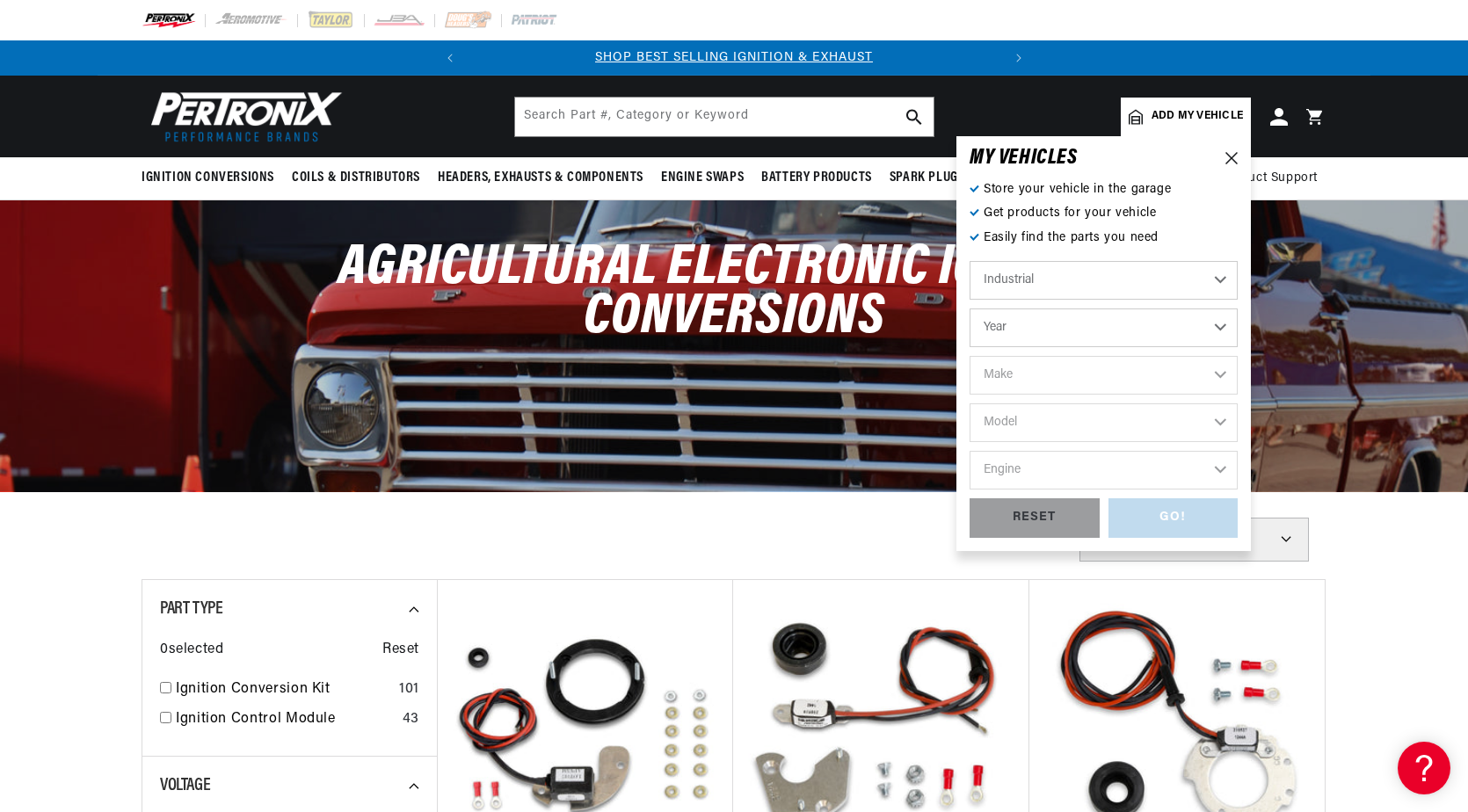
click at [970, 261] on select "Automotive Agricultural Industrial Marine Motorcycle" at bounding box center [1104, 280] width 268 height 39
select select "Industrial"
click at [1221, 321] on select "Year [DATE] 1986 1984 1983 1982 1981 1980 1979 1978 1977 1976 1975 1974 1973 19…" at bounding box center [1104, 327] width 268 height 39
select select "1979"
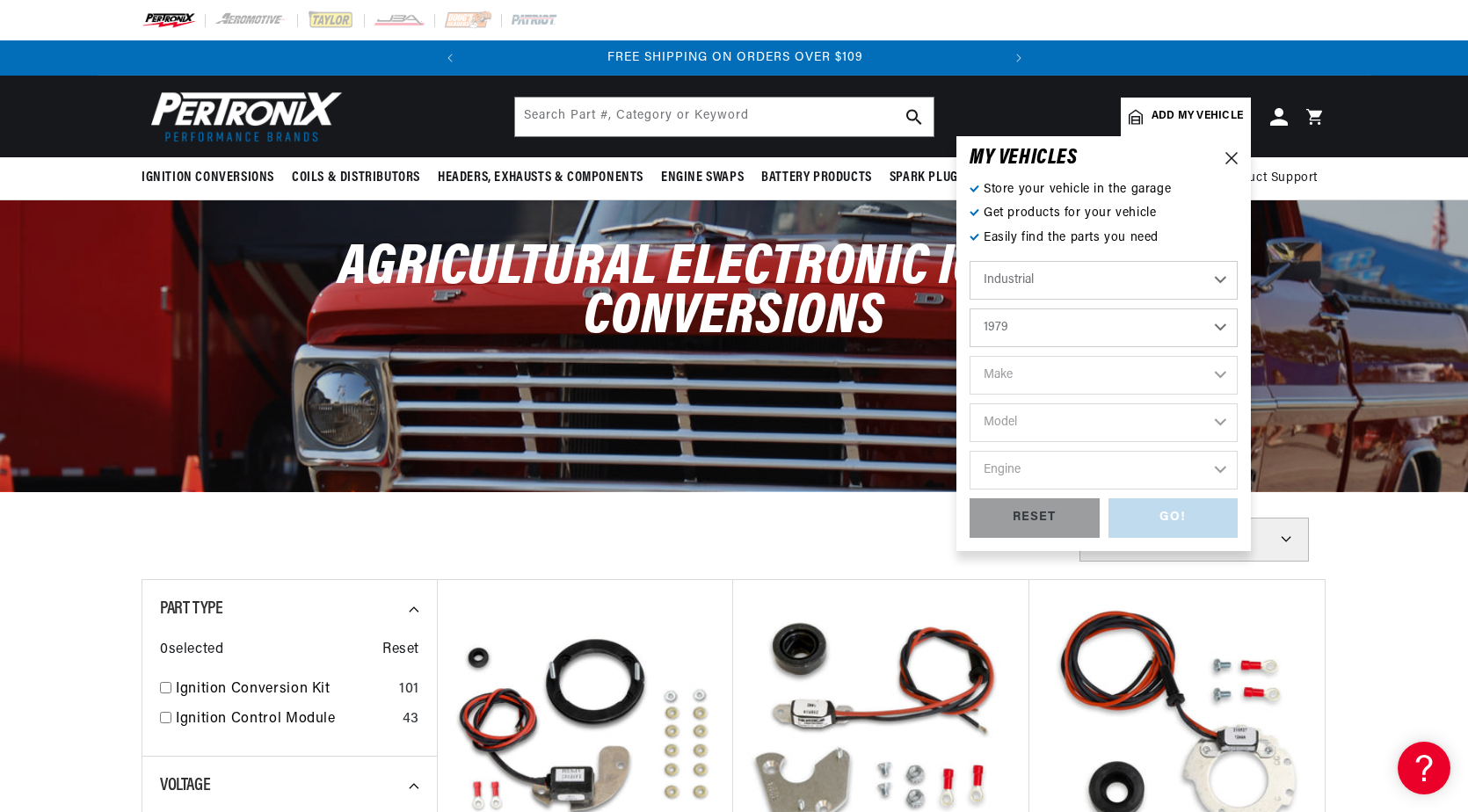
click at [970, 308] on select "Year [DATE] 1986 1984 1983 1982 1981 1980 1979 1978 1977 1976 1975 1974 1973 19…" at bounding box center [1104, 327] width 268 height 39
select select "1979"
click at [1203, 376] on select "Make [PERSON_NAME] Caterpillar Hyster [PERSON_NAME] Mercury [GEOGRAPHIC_DATA]" at bounding box center [1104, 375] width 268 height 39
click at [1178, 276] on select "Automotive Agricultural Industrial Marine Motorcycle" at bounding box center [1104, 280] width 268 height 39
click at [1178, 274] on select "Automotive Agricultural Industrial Marine Motorcycle" at bounding box center [1104, 280] width 268 height 39
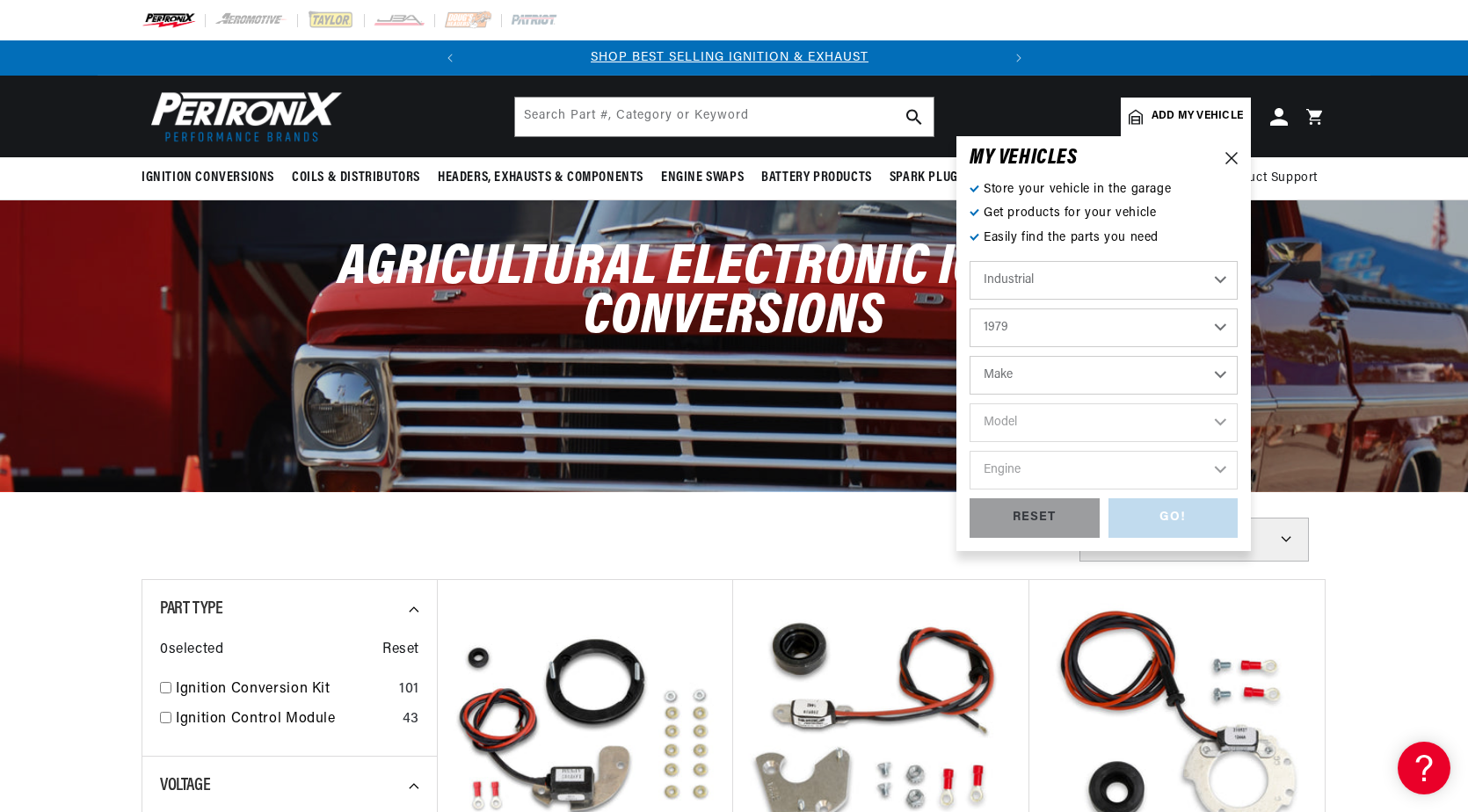
scroll to position [0, 0]
click at [1223, 272] on select "Automotive Agricultural Industrial Marine Motorcycle" at bounding box center [1104, 280] width 268 height 39
click at [1223, 271] on select "Automotive Agricultural Industrial Marine Motorcycle" at bounding box center [1104, 280] width 268 height 39
click at [970, 261] on select "Automotive Agricultural Industrial Marine Motorcycle" at bounding box center [1104, 280] width 268 height 39
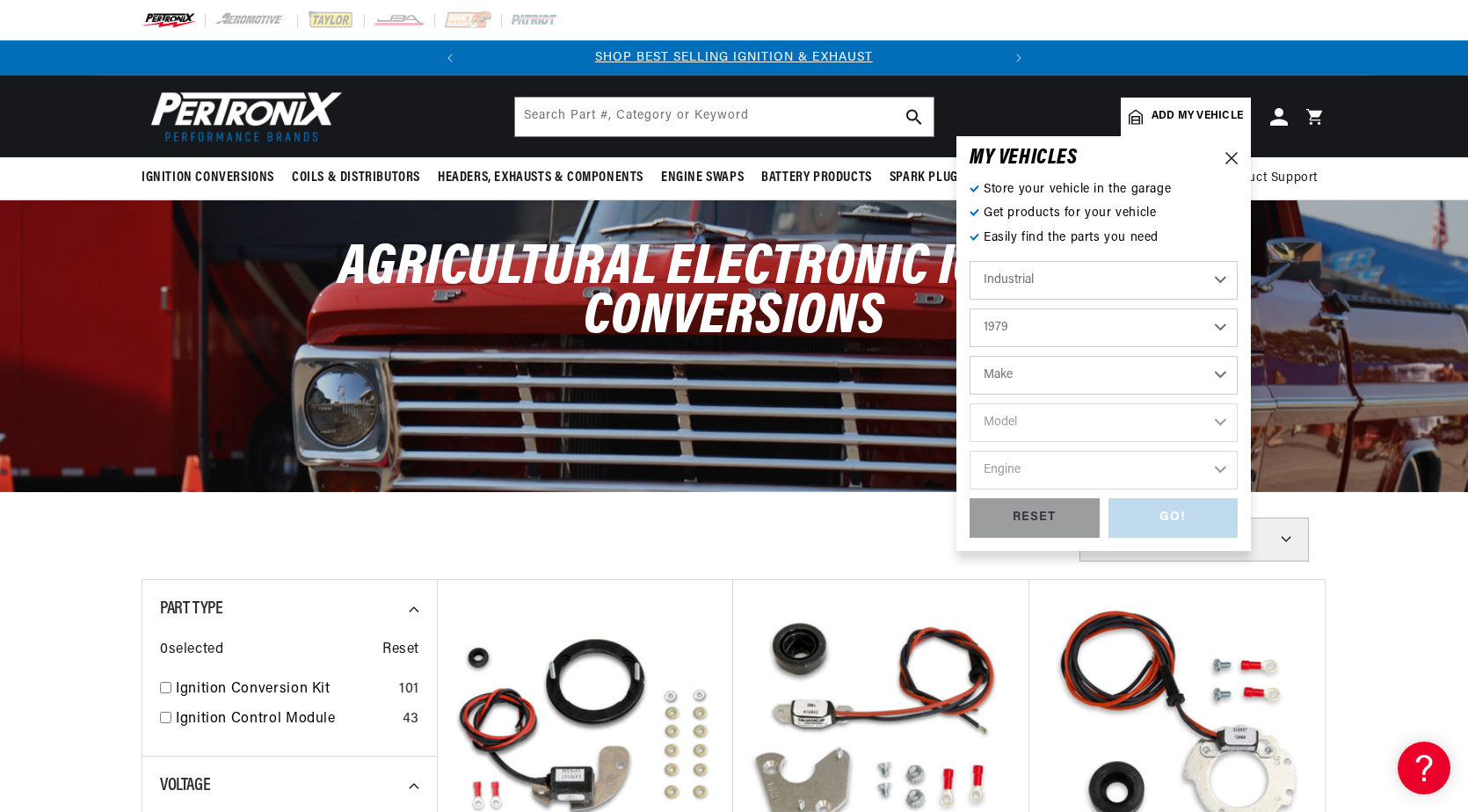
select select "Automotive"
click at [1224, 377] on select "Make Alfa Romeo American Motors Audi Avanti BMW Buick Cadillac Checker Chevrole…" at bounding box center [1104, 375] width 268 height 39
select select "Ford"
click at [970, 356] on select "Make Alfa Romeo American Motors Audi Avanti BMW Buick Cadillac Checker Chevrole…" at bounding box center [1104, 375] width 268 height 39
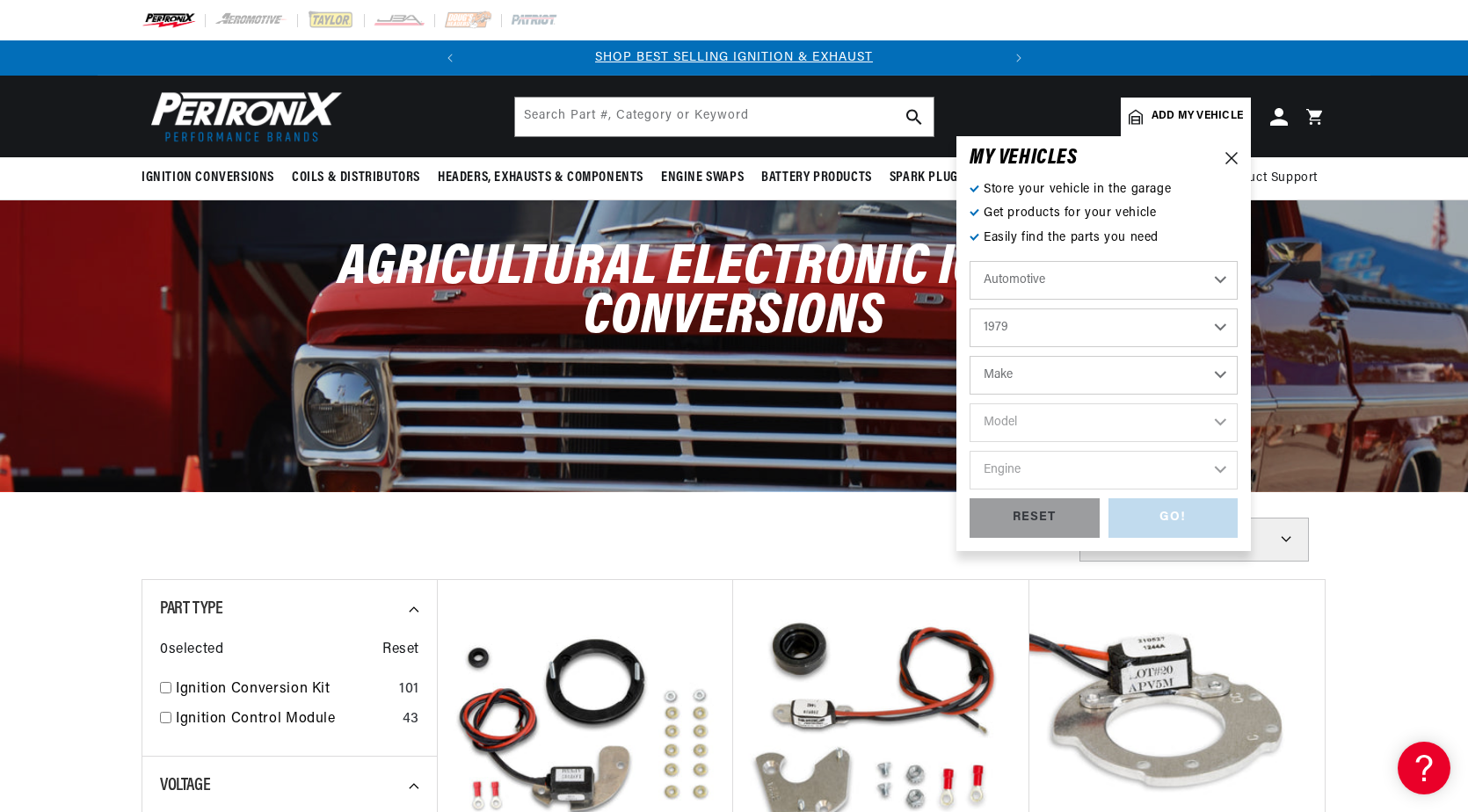
select select "Ford"
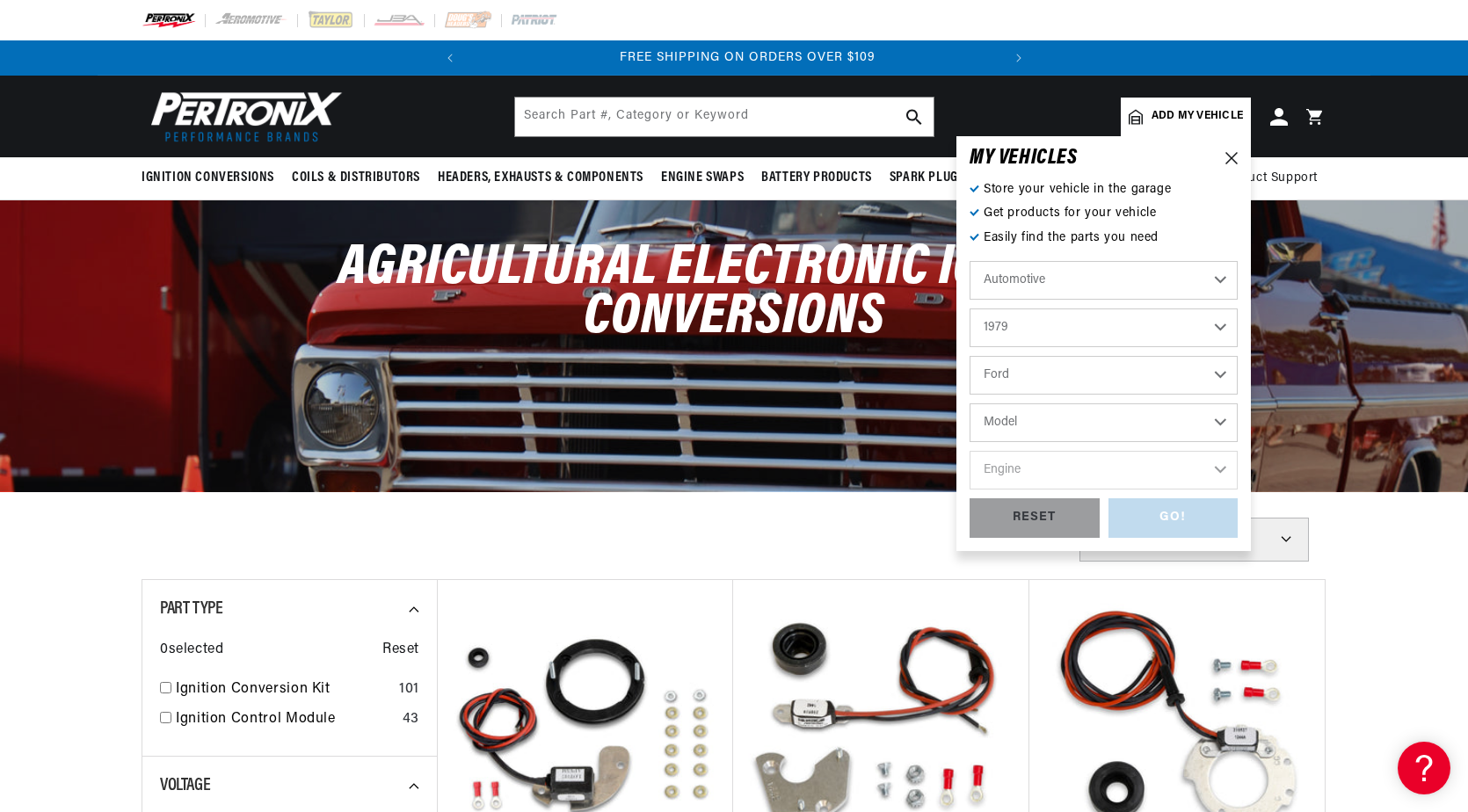
scroll to position [0, 533]
click at [1133, 416] on select "Model Bronco E-100 Econoline E-100 Econoline Club Wagon E-150 Econoline E-150 E…" at bounding box center [1104, 423] width 268 height 39
